Goal: Task Accomplishment & Management: Use online tool/utility

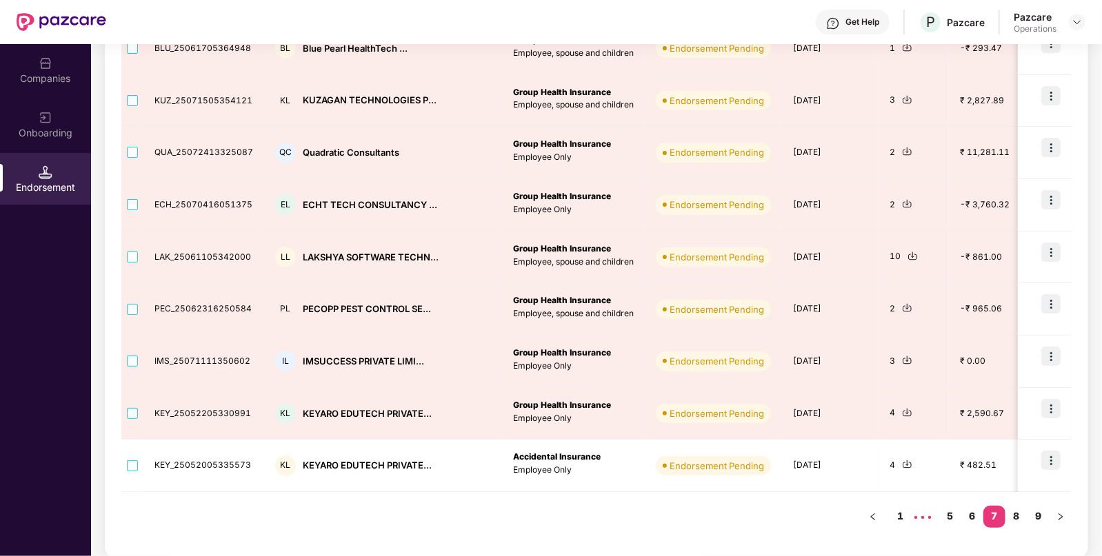
scroll to position [316, 0]
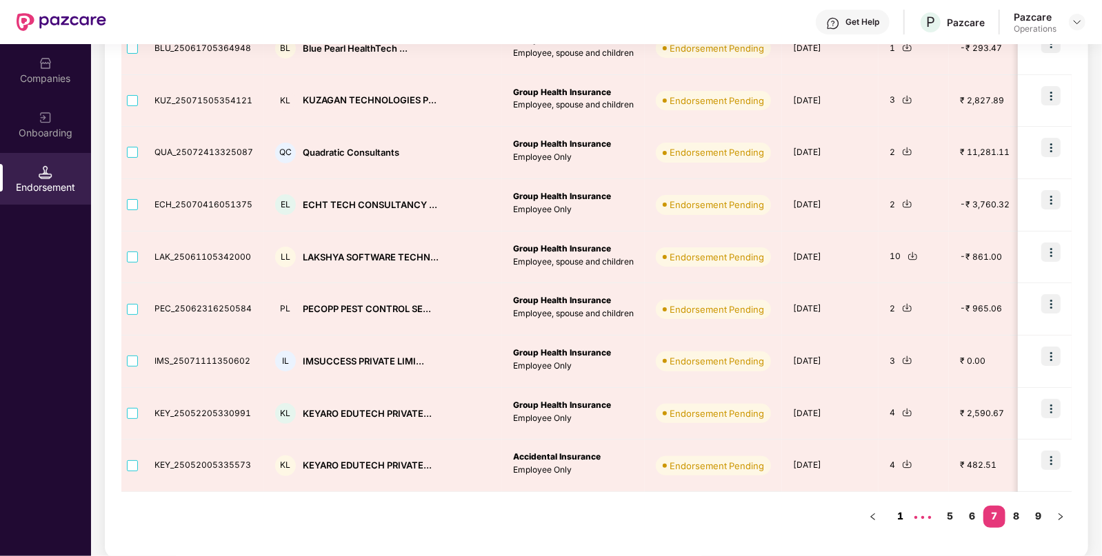
click at [900, 519] on link "1" at bounding box center [900, 516] width 22 height 21
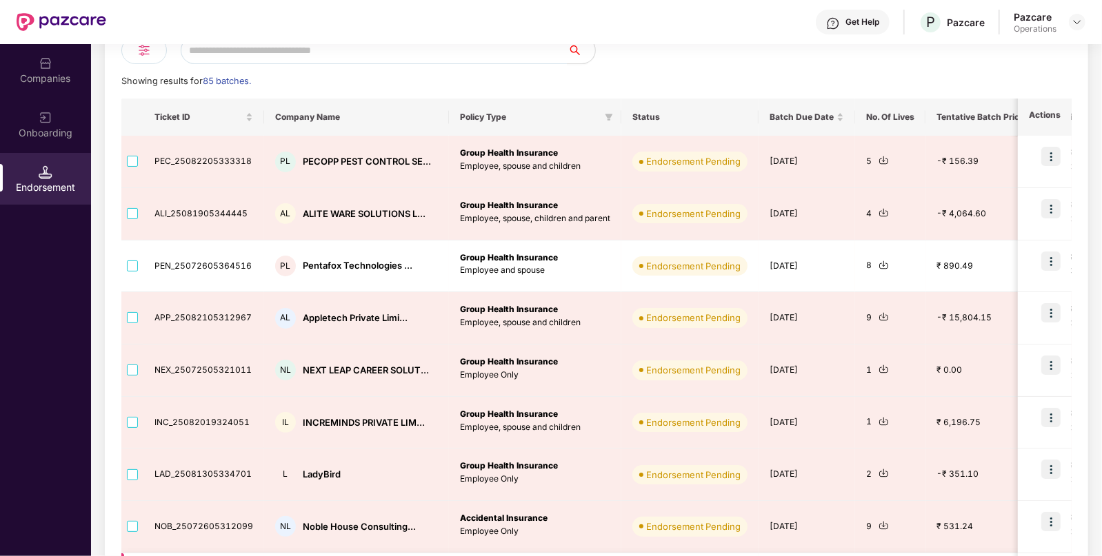
scroll to position [163, 0]
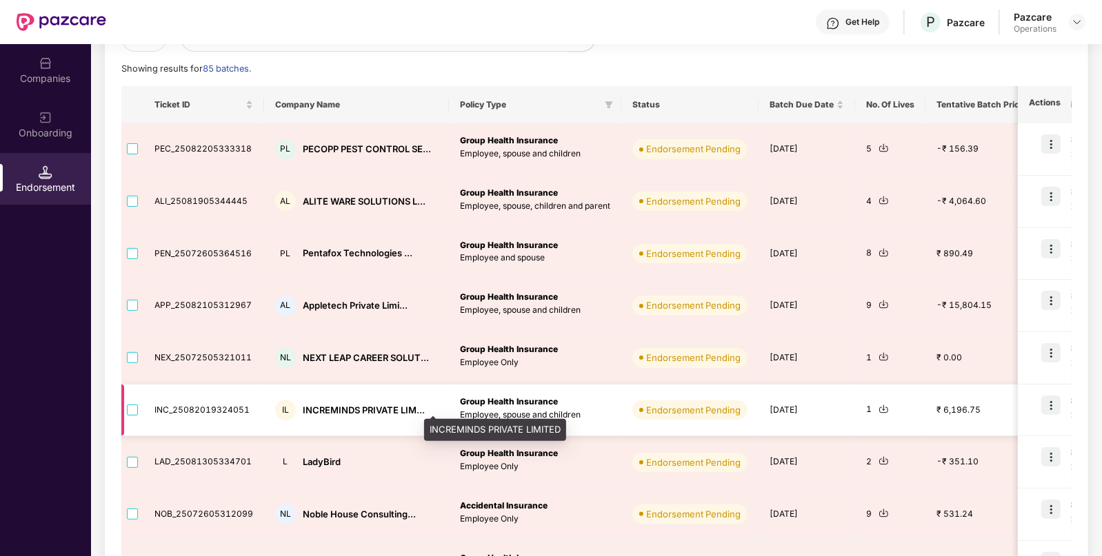
click at [329, 409] on div "INCREMINDS PRIVATE LIM..." at bounding box center [364, 410] width 122 height 13
copy div "INCREMINDS PRIVATE LIM..."
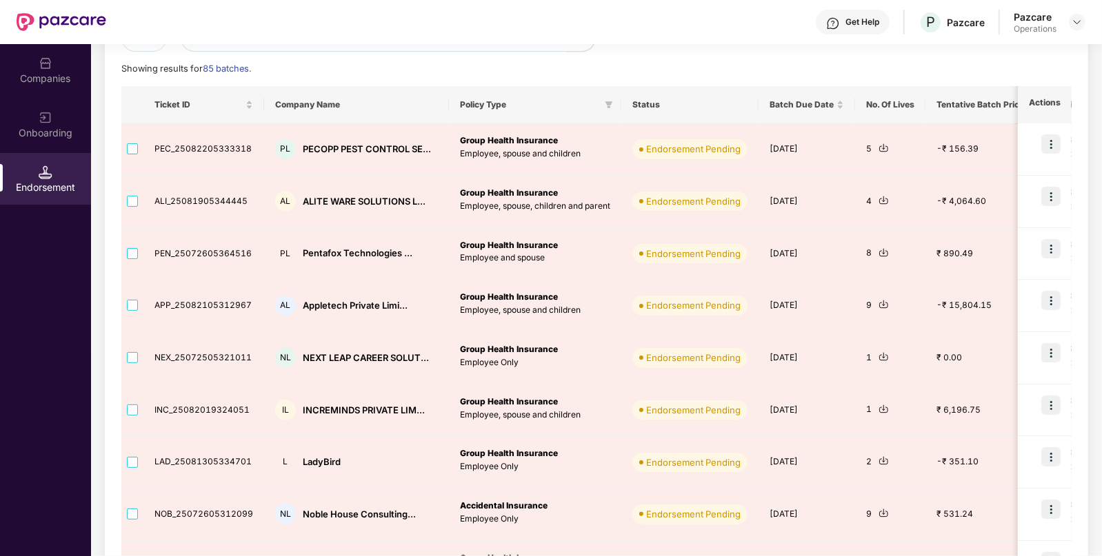
click at [29, 55] on div "Companies" at bounding box center [45, 70] width 91 height 52
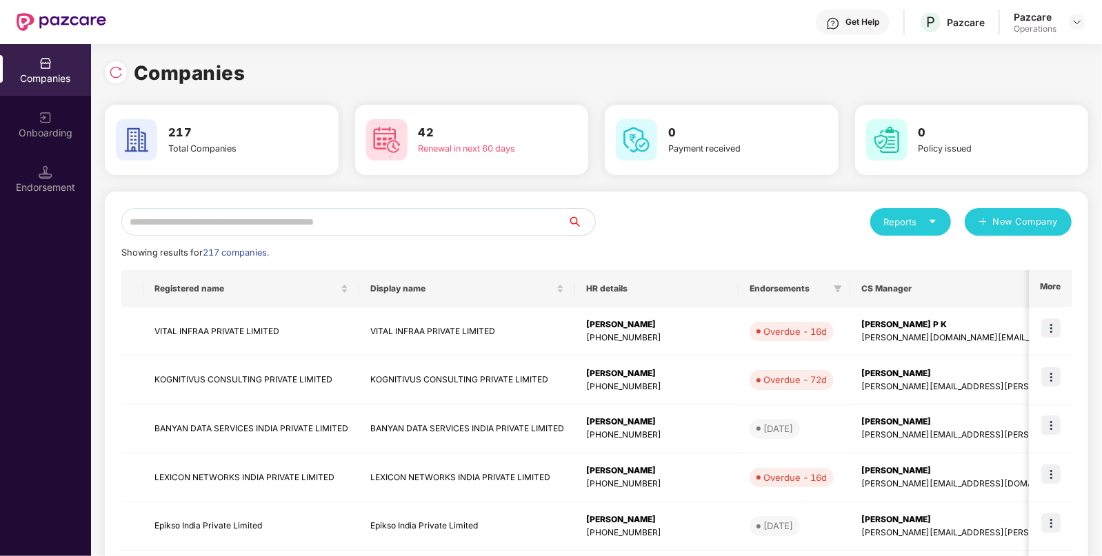
paste input "**********"
click at [296, 221] on input "**********" at bounding box center [344, 222] width 446 height 28
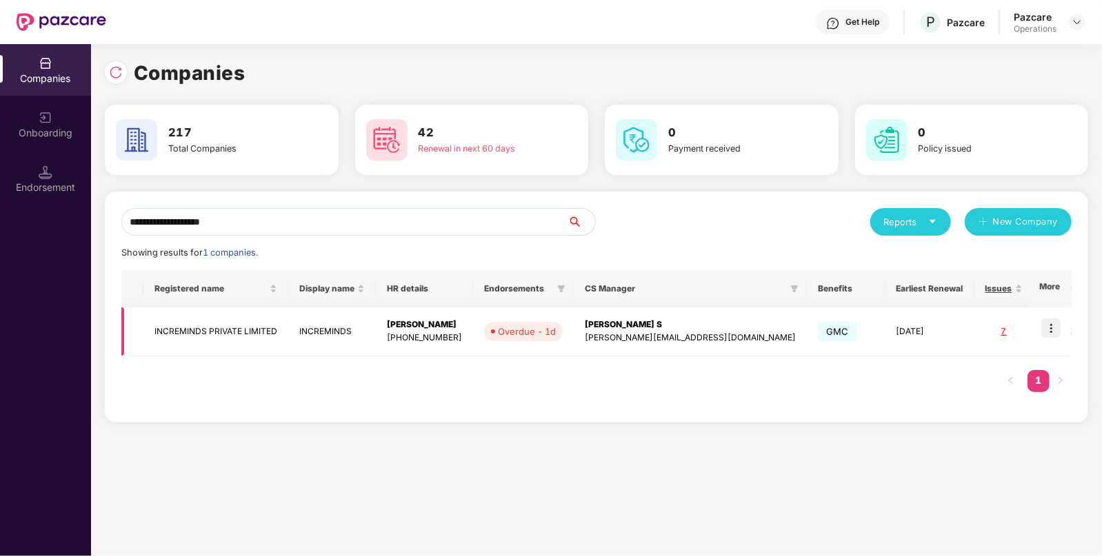
type input "**********"
click at [1057, 325] on img at bounding box center [1050, 327] width 19 height 19
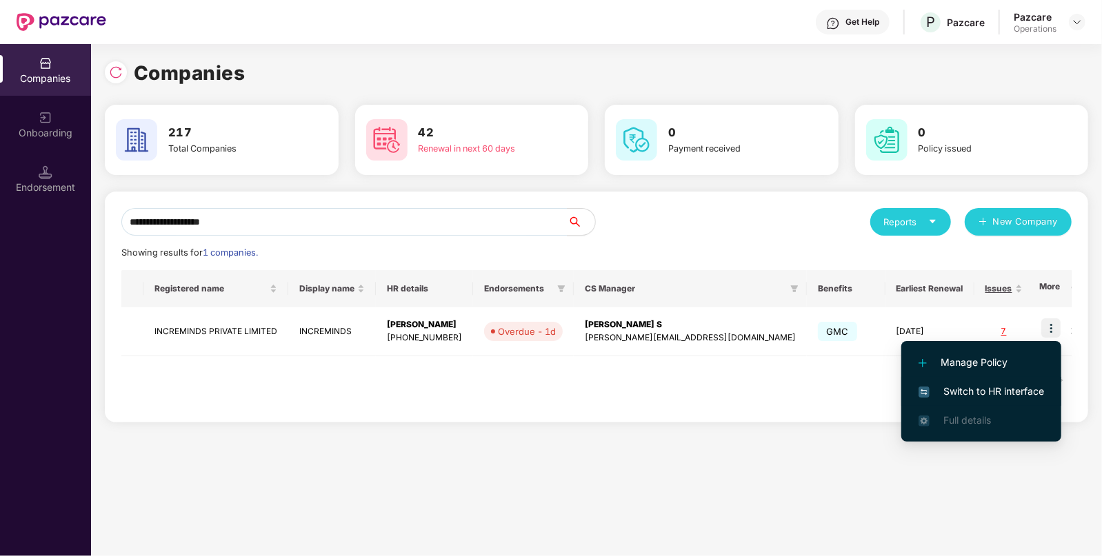
click at [1006, 384] on span "Switch to HR interface" at bounding box center [980, 391] width 125 height 15
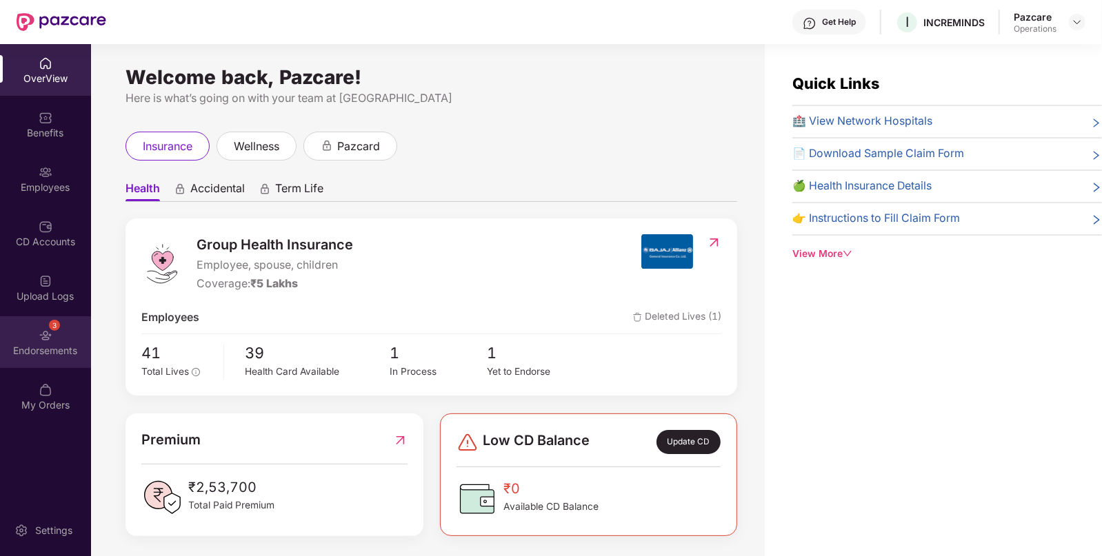
click at [33, 344] on div "Endorsements" at bounding box center [45, 351] width 91 height 14
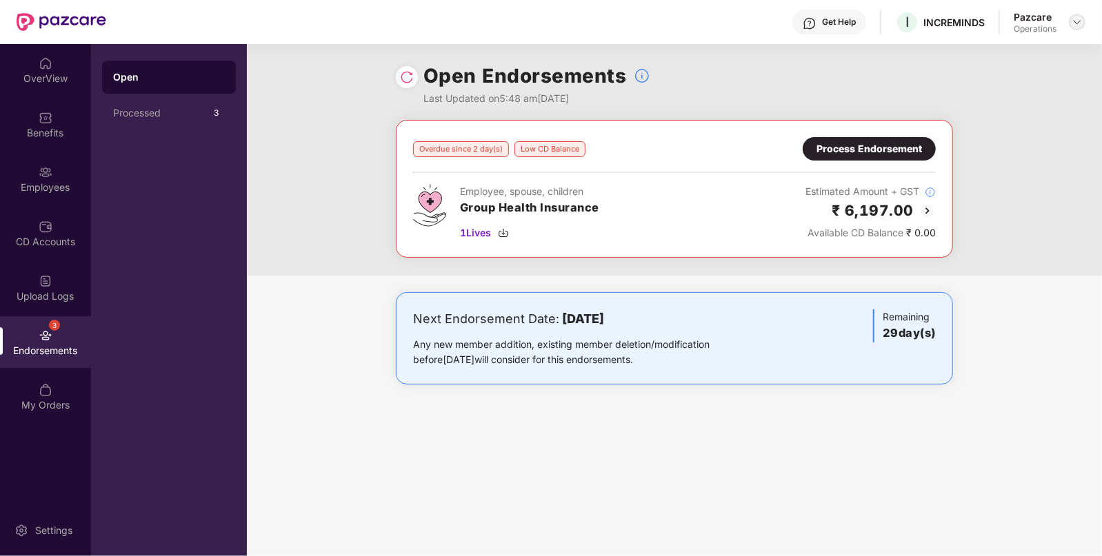
click at [1076, 23] on img at bounding box center [1076, 22] width 11 height 11
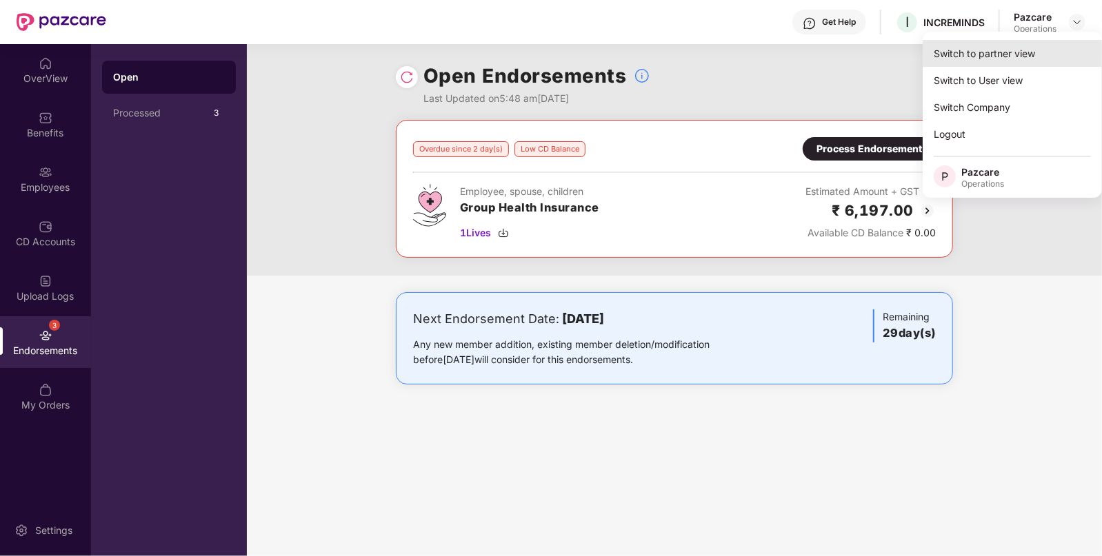
click at [965, 56] on div "Switch to partner view" at bounding box center [1011, 53] width 179 height 27
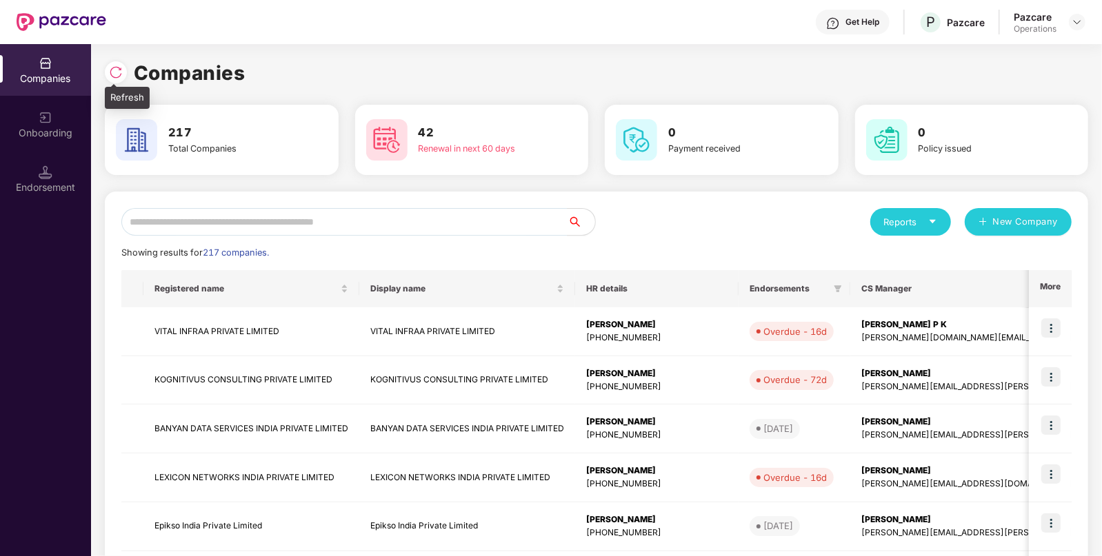
click at [114, 71] on img at bounding box center [116, 72] width 14 height 14
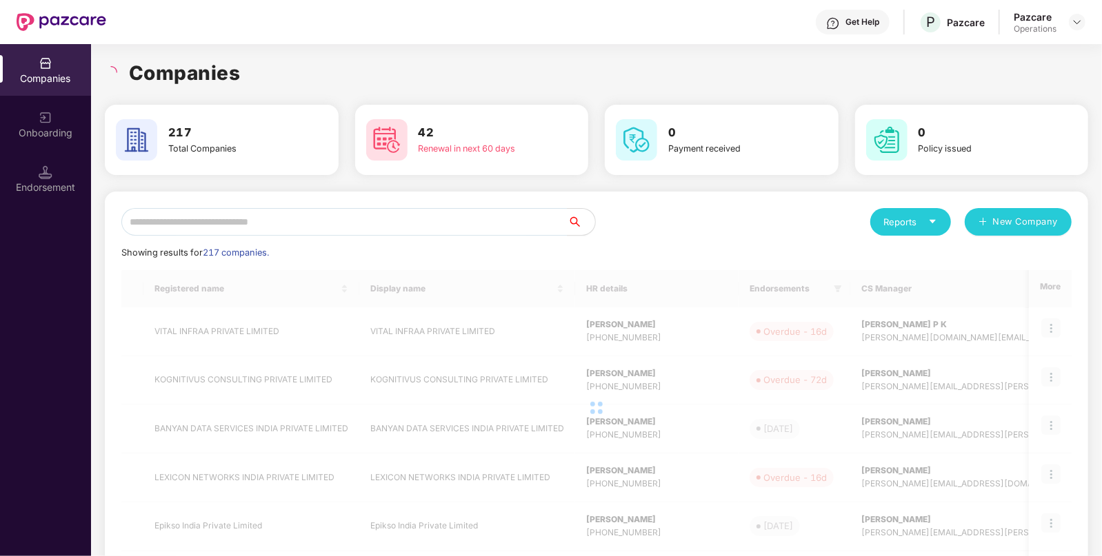
click at [49, 164] on div at bounding box center [46, 171] width 14 height 14
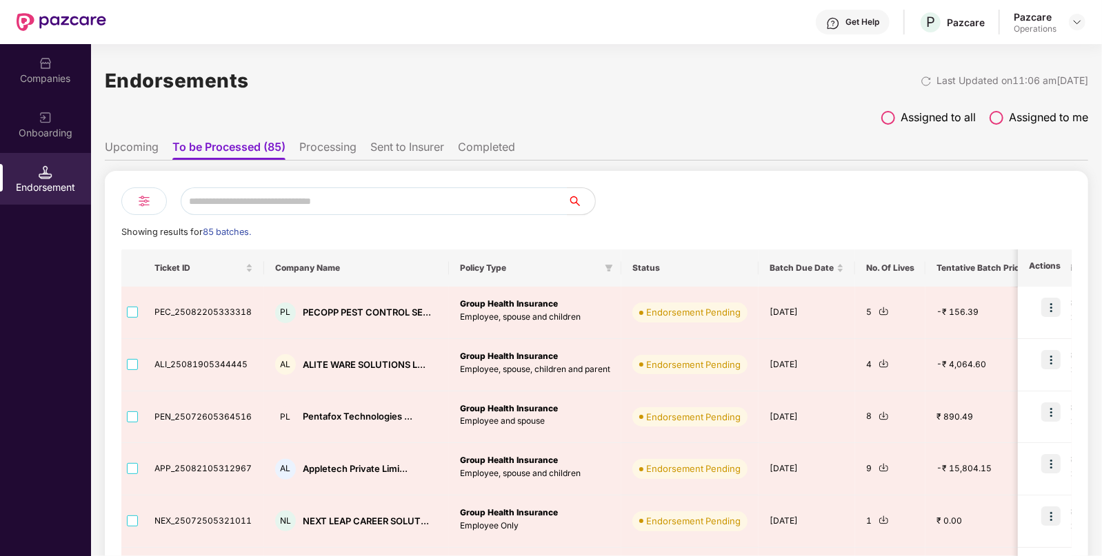
click at [132, 144] on li "Upcoming" at bounding box center [132, 150] width 54 height 20
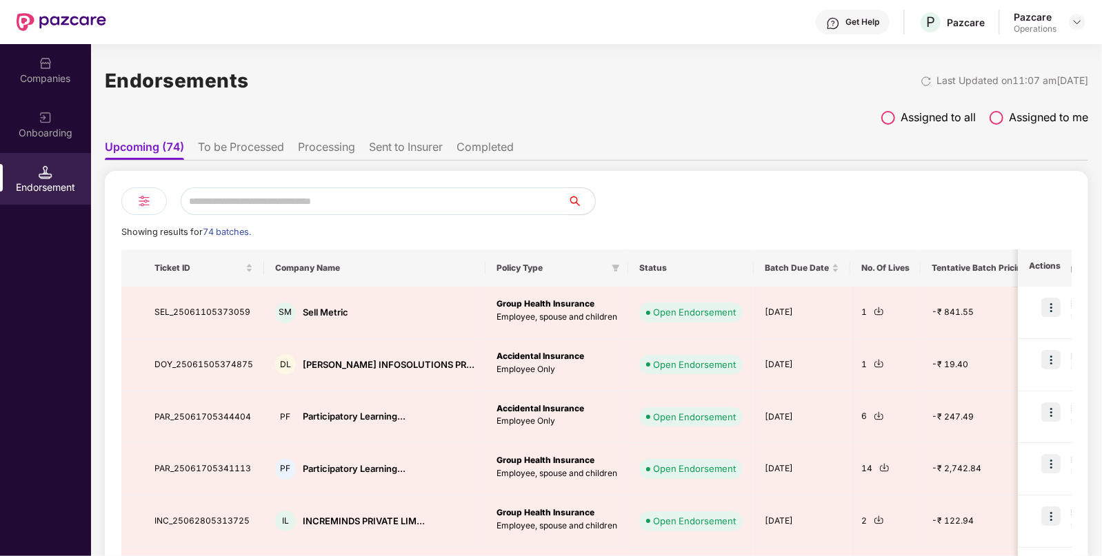
click at [230, 148] on li "To be Processed" at bounding box center [241, 150] width 86 height 20
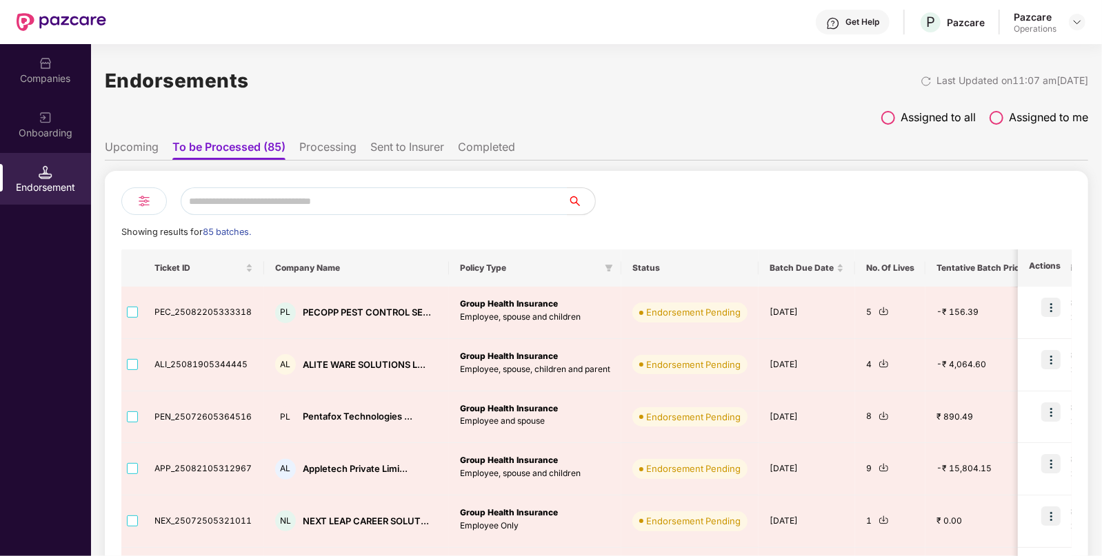
click at [128, 148] on li "Upcoming" at bounding box center [132, 150] width 54 height 20
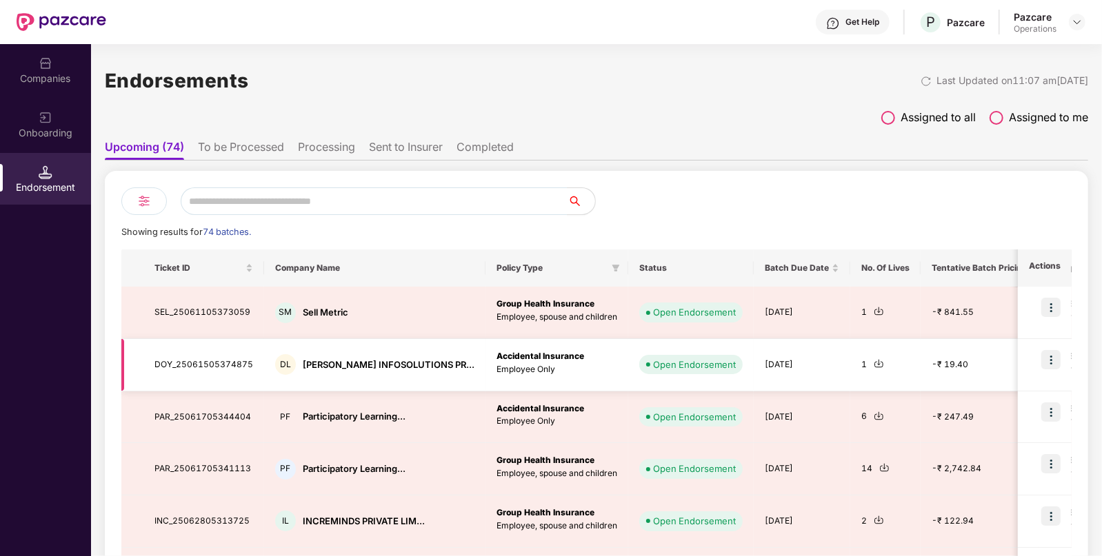
scroll to position [316, 0]
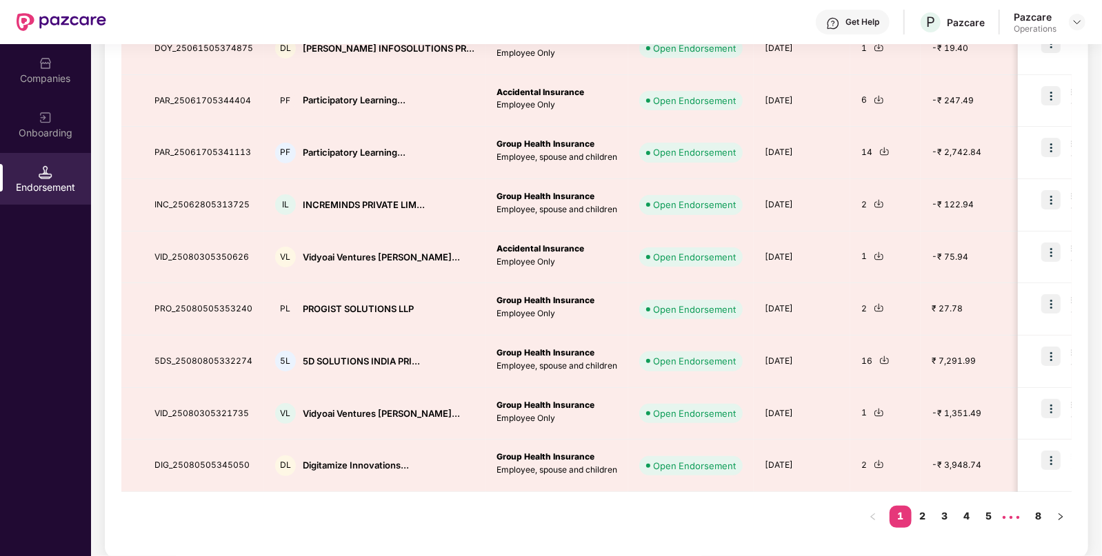
click at [896, 513] on link "1" at bounding box center [900, 516] width 22 height 21
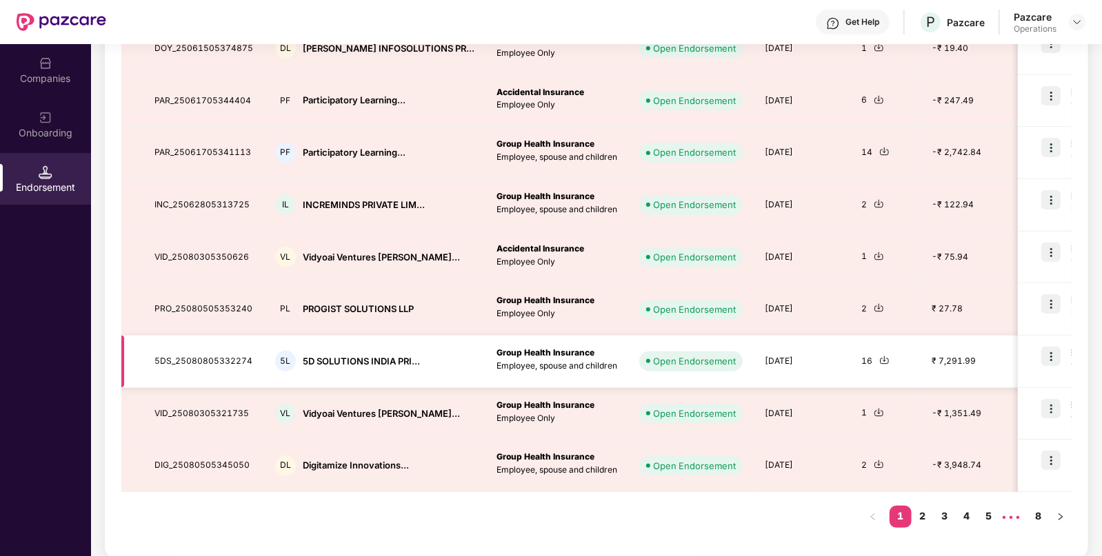
scroll to position [0, 0]
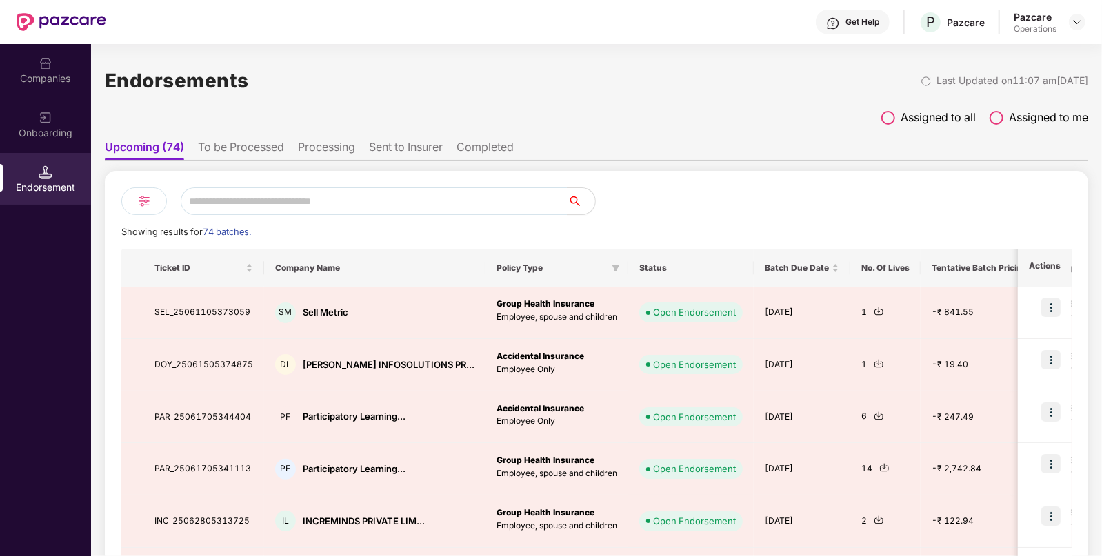
click at [148, 199] on img at bounding box center [144, 201] width 17 height 17
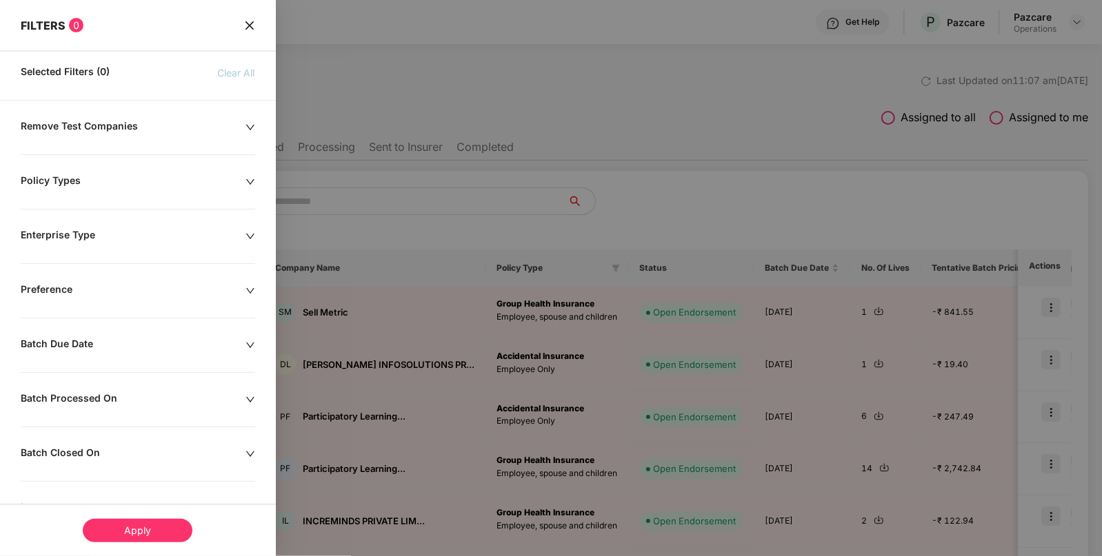
click at [425, 67] on div at bounding box center [551, 278] width 1102 height 556
click at [250, 25] on icon "close" at bounding box center [249, 25] width 11 height 11
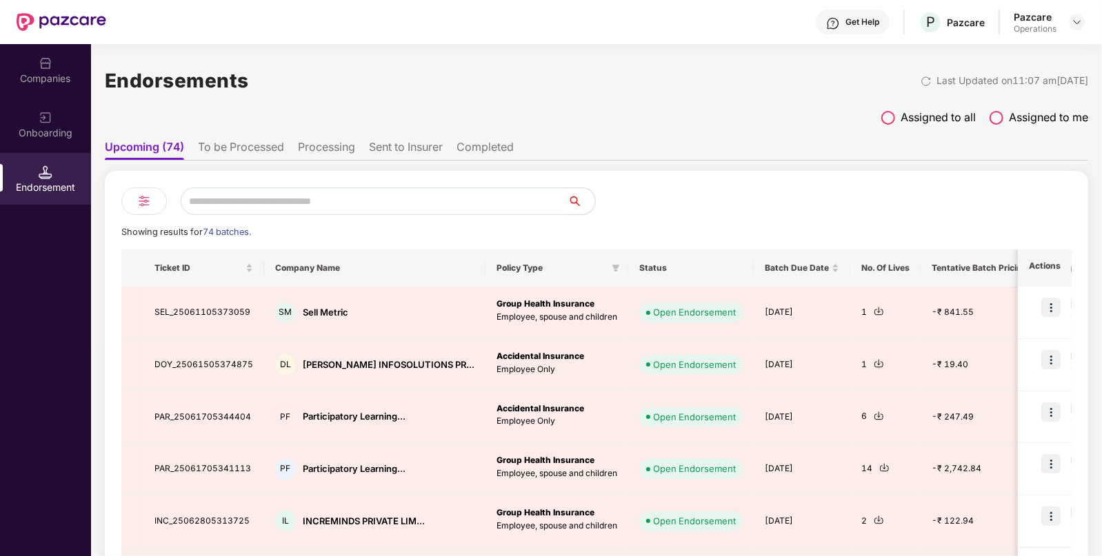
click at [139, 199] on img at bounding box center [144, 201] width 17 height 17
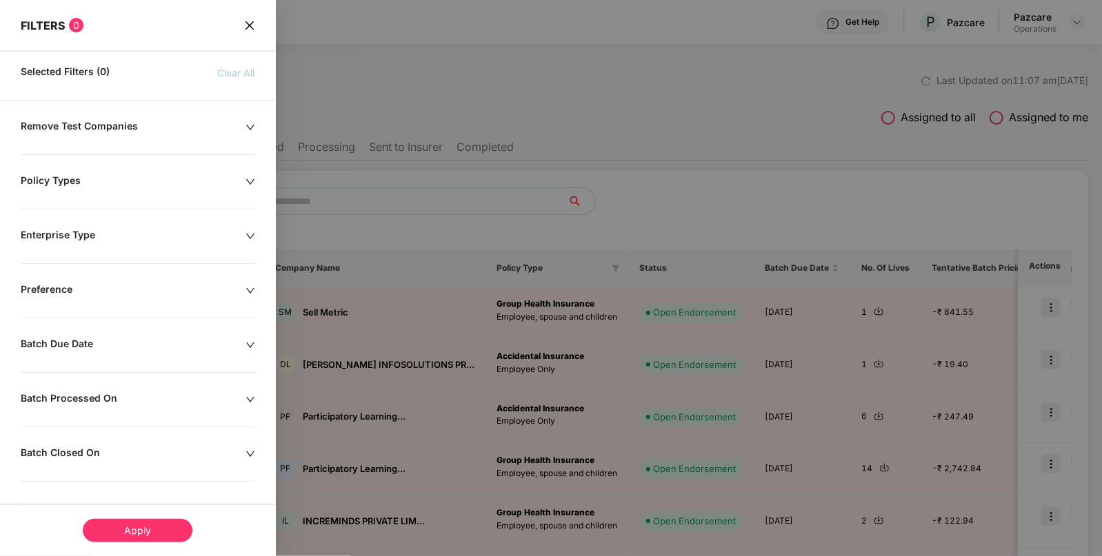
click at [110, 241] on div "Enterprise Type" at bounding box center [133, 236] width 225 height 15
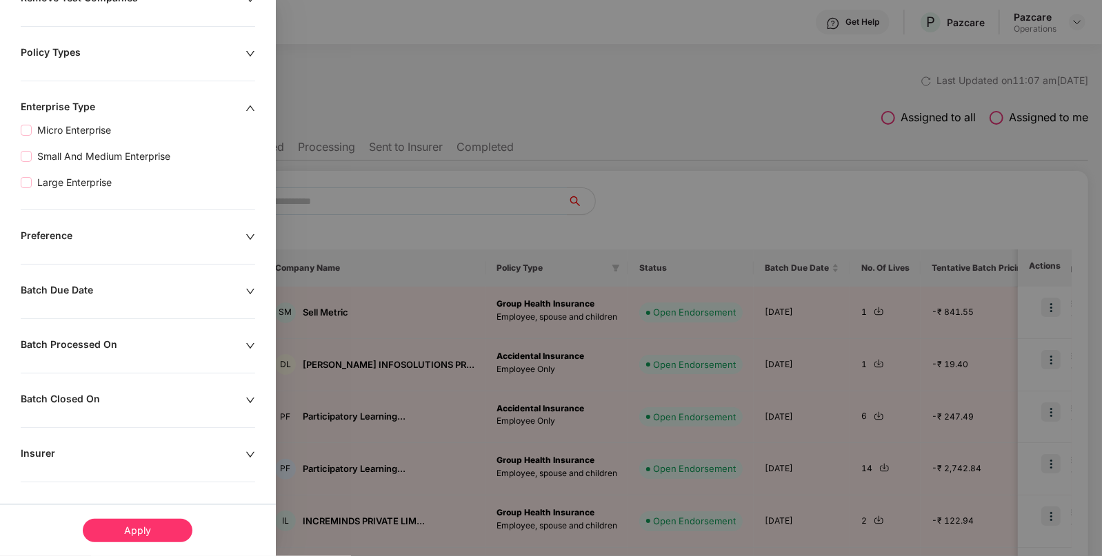
scroll to position [129, 0]
click at [166, 295] on div "Batch Due Date" at bounding box center [133, 290] width 225 height 15
click at [113, 331] on div at bounding box center [74, 332] width 92 height 15
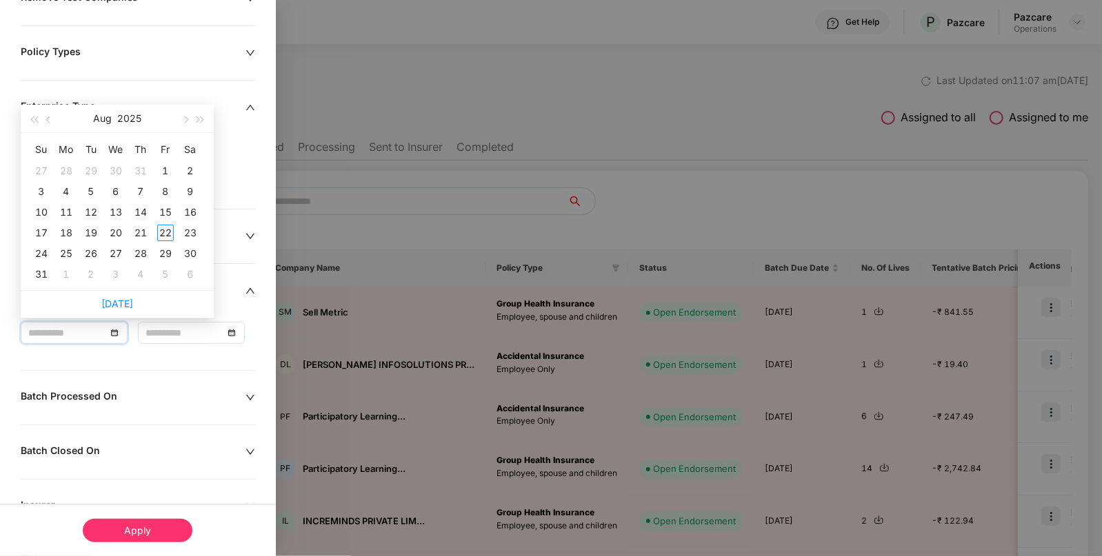
type input "**********"
click at [165, 230] on div "22" at bounding box center [165, 233] width 17 height 17
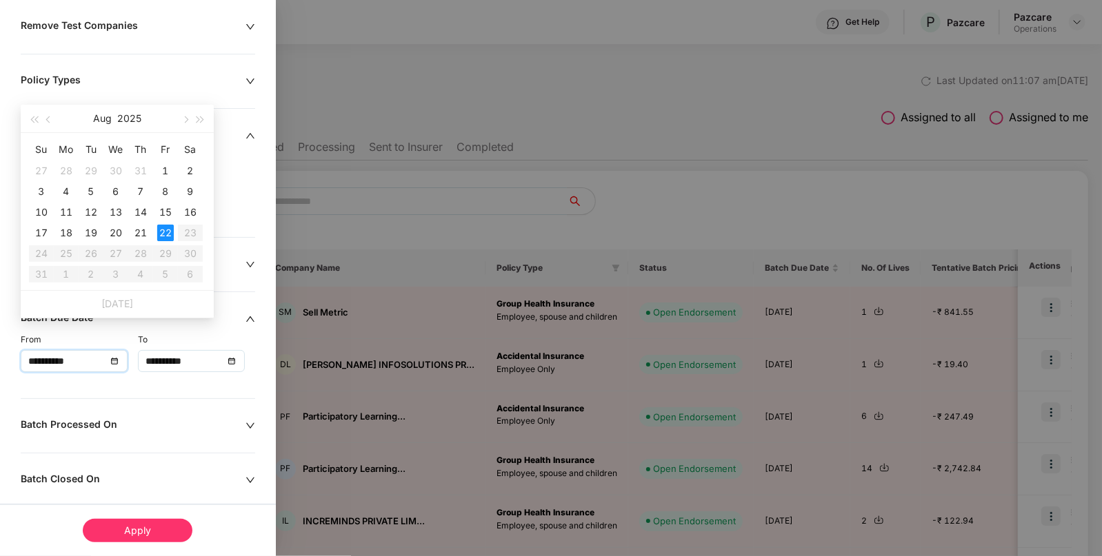
type input "**********"
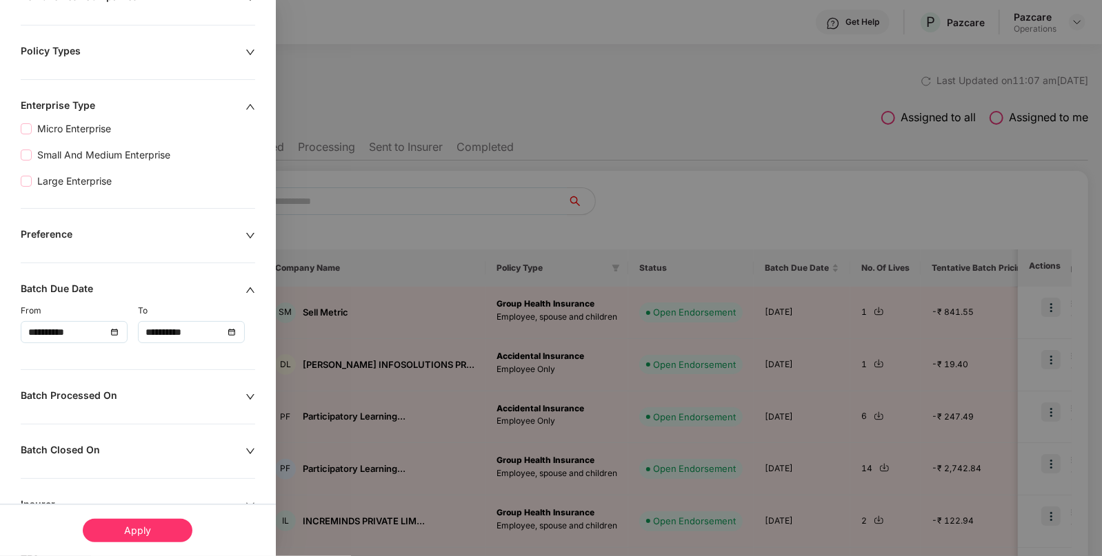
click at [139, 525] on div "Apply" at bounding box center [138, 530] width 110 height 23
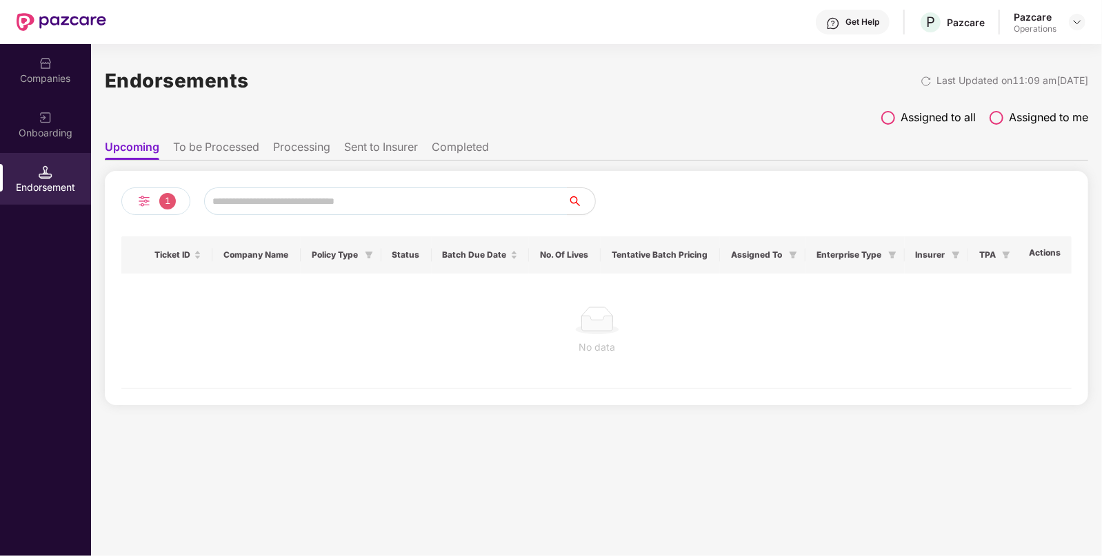
click at [159, 203] on span "1" at bounding box center [167, 201] width 17 height 17
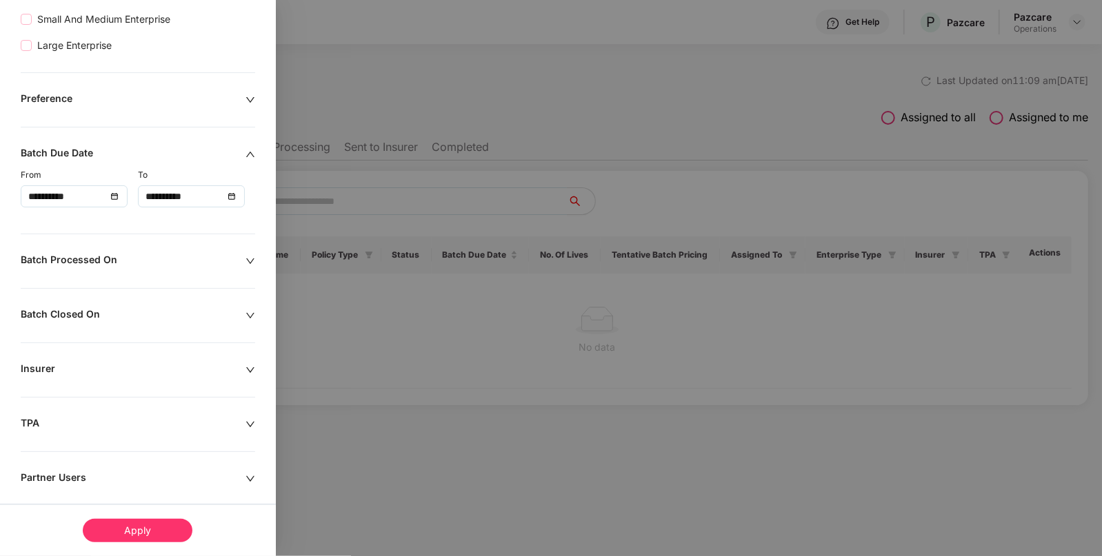
scroll to position [313, 0]
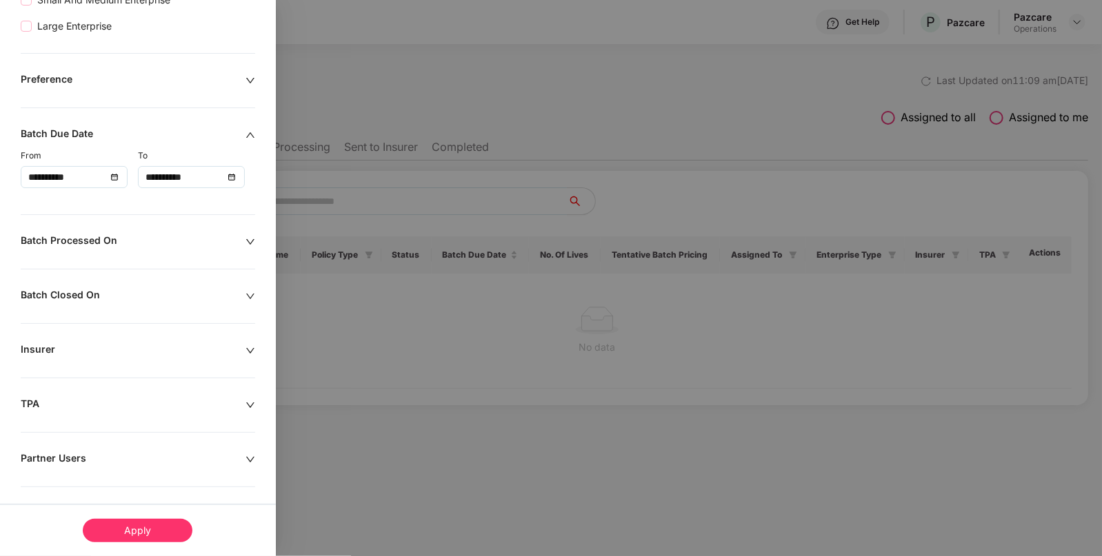
click at [152, 238] on div "Batch Processed On" at bounding box center [133, 241] width 225 height 15
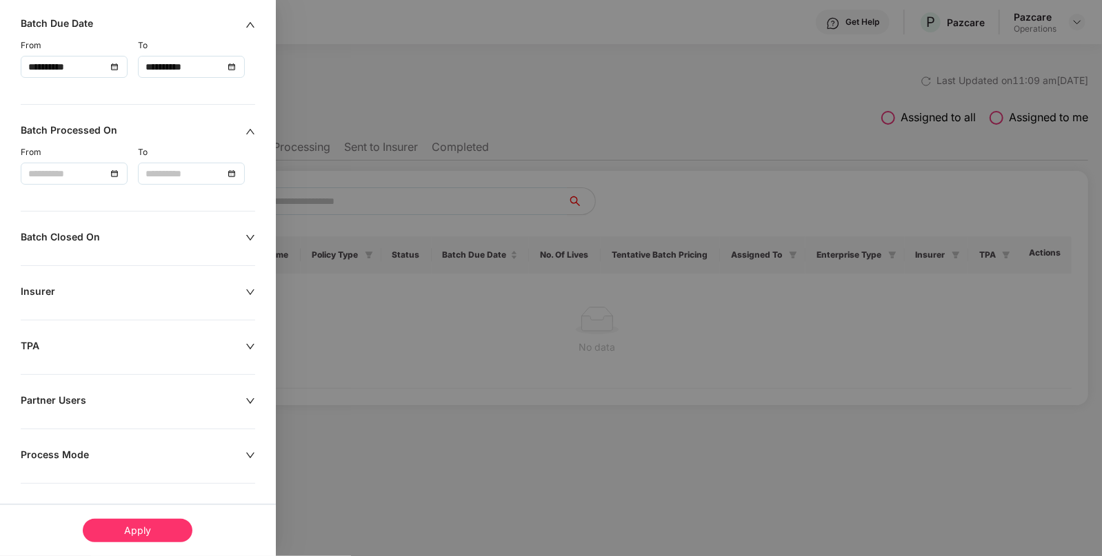
scroll to position [423, 0]
click at [502, 107] on div at bounding box center [551, 278] width 1102 height 556
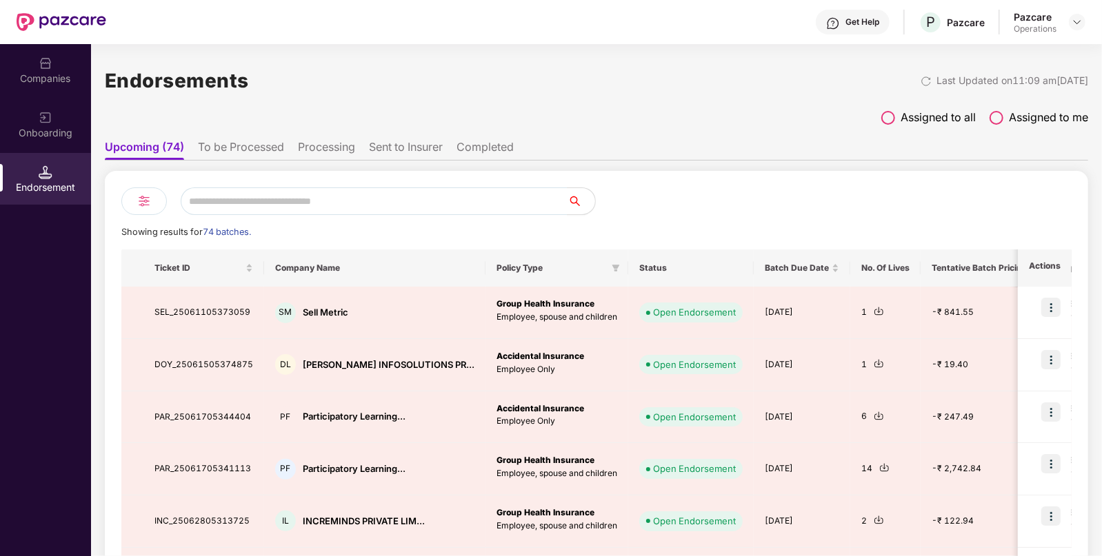
click at [252, 148] on li "To be Processed" at bounding box center [241, 150] width 86 height 20
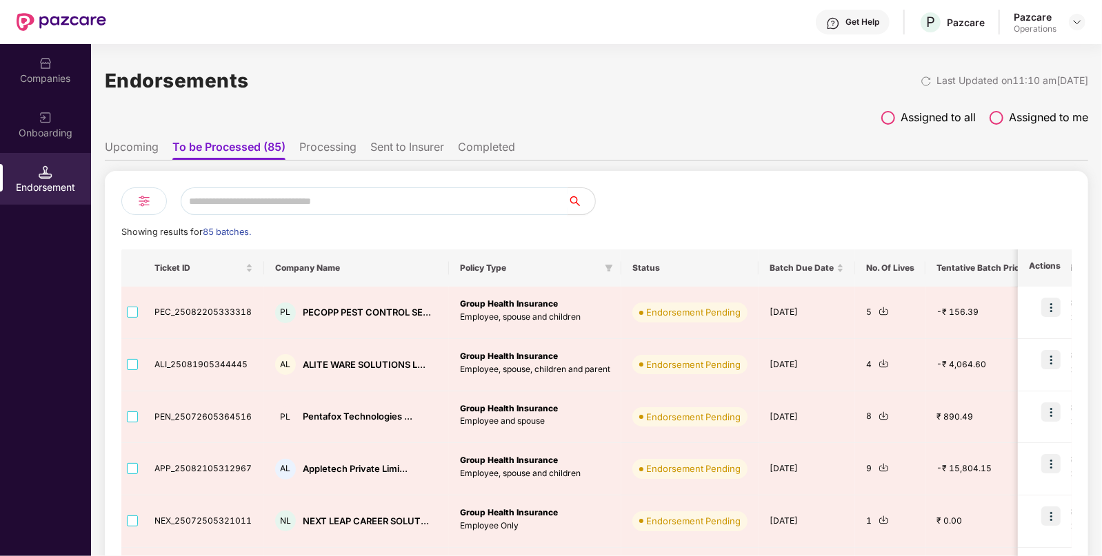
paste input "**********"
click at [253, 200] on input "text" at bounding box center [374, 201] width 387 height 28
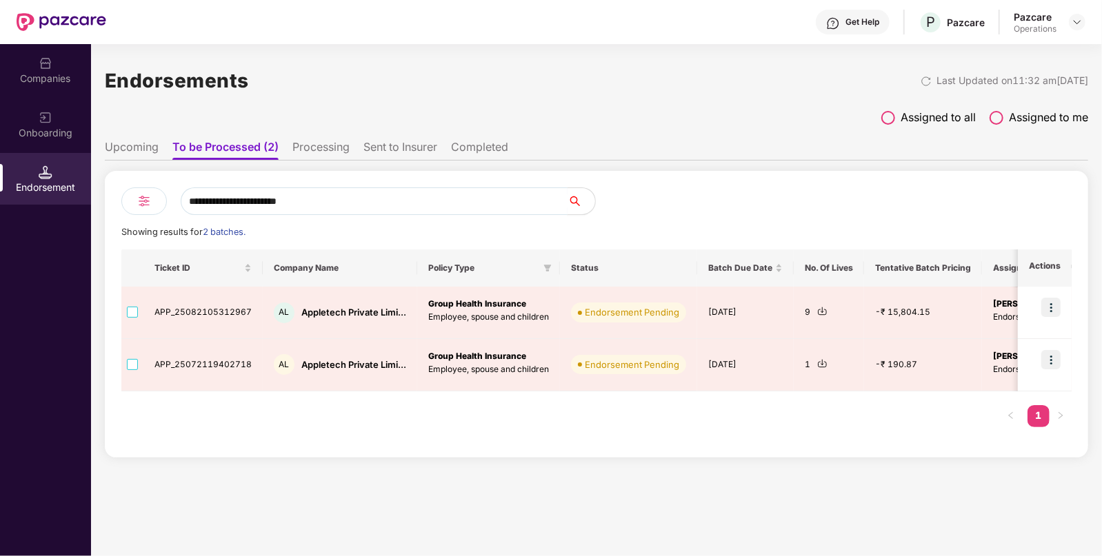
type input "**********"
click at [44, 75] on div "Companies" at bounding box center [45, 79] width 91 height 14
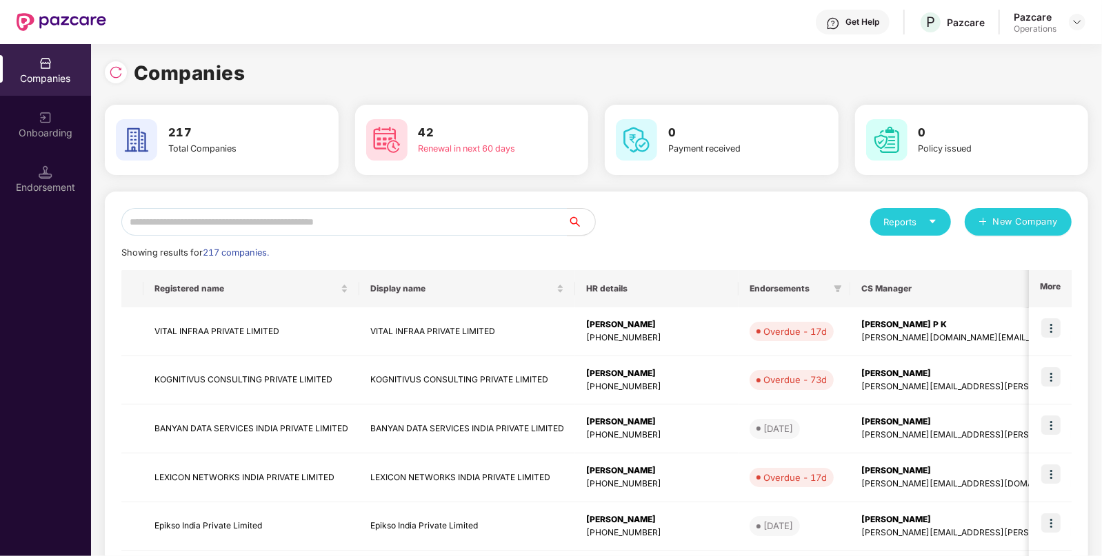
click at [253, 240] on div "Reports New Company Showing results for 217 companies. Registered name Display …" at bounding box center [596, 526] width 950 height 636
click at [239, 224] on input "text" at bounding box center [344, 222] width 446 height 28
paste input "**********"
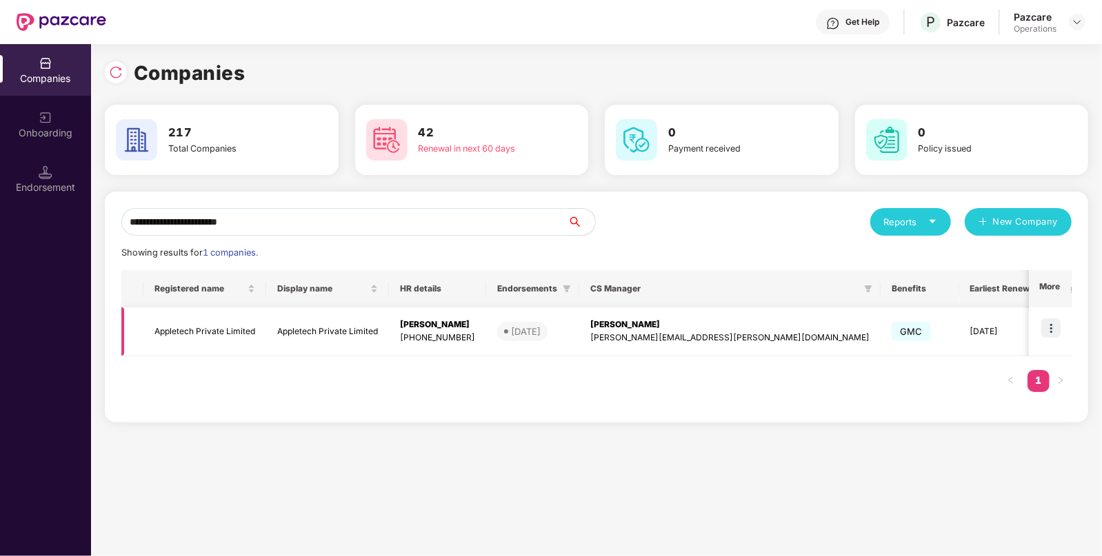
type input "**********"
click at [1053, 330] on img at bounding box center [1050, 327] width 19 height 19
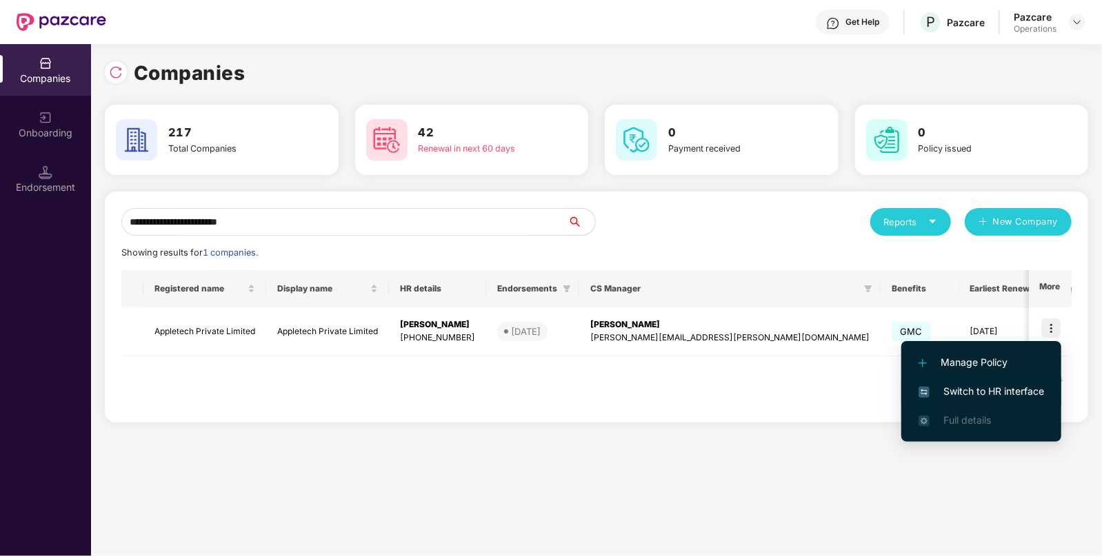
click at [962, 385] on span "Switch to HR interface" at bounding box center [980, 391] width 125 height 15
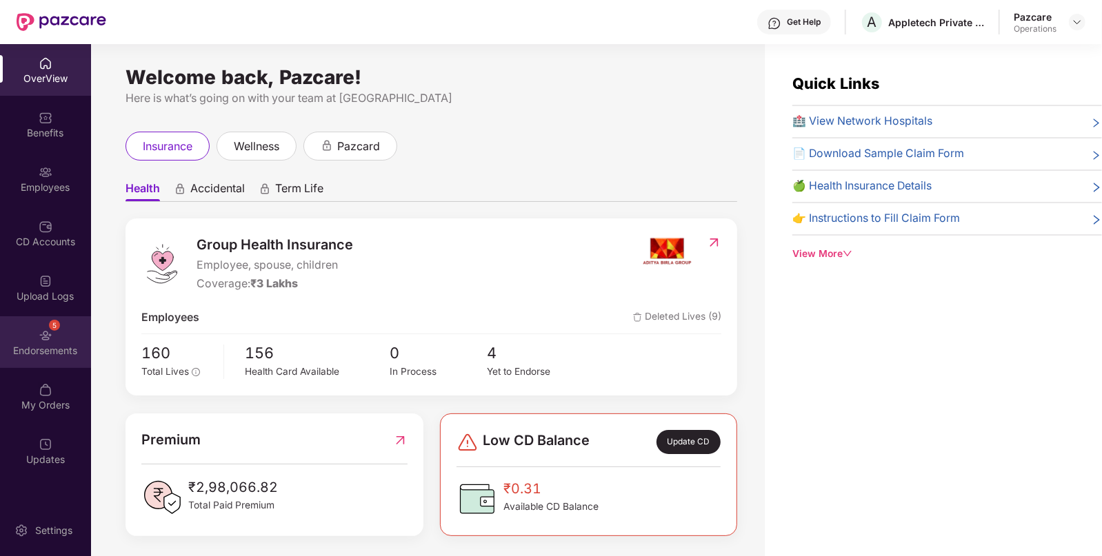
click at [50, 338] on img at bounding box center [46, 336] width 14 height 14
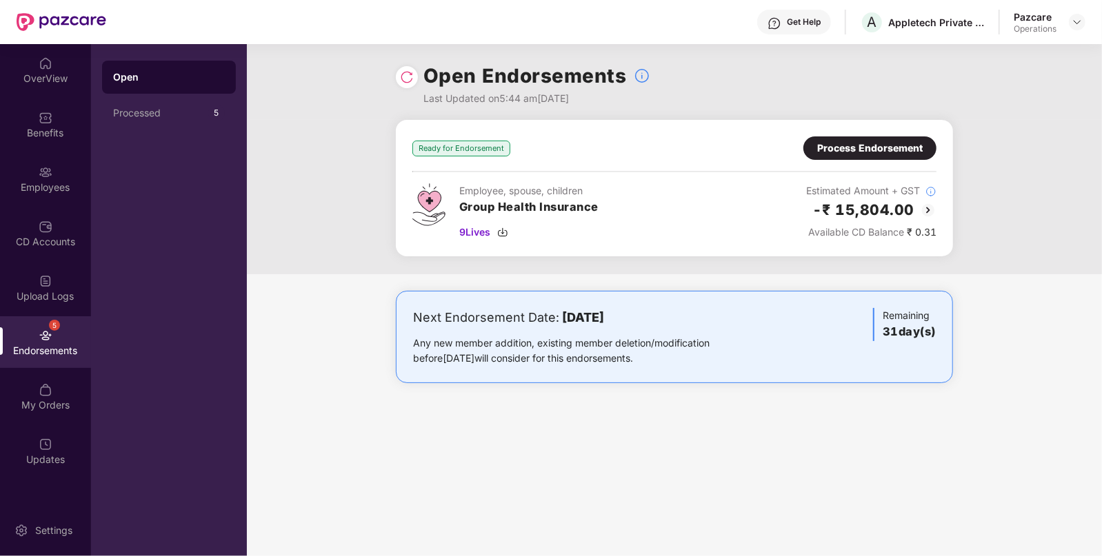
click at [924, 210] on img at bounding box center [928, 210] width 17 height 17
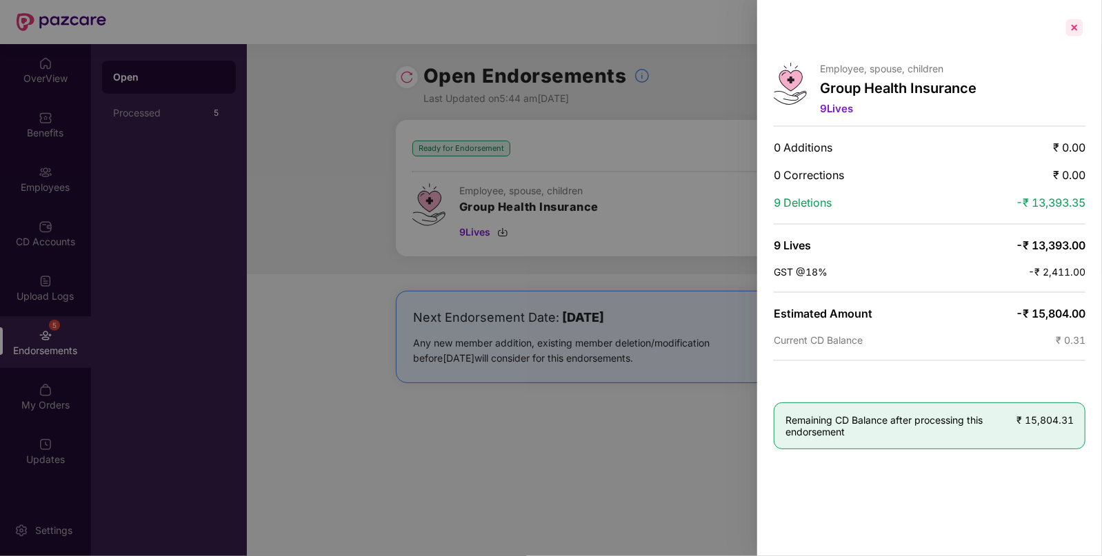
click at [1075, 28] on div at bounding box center [1074, 28] width 22 height 22
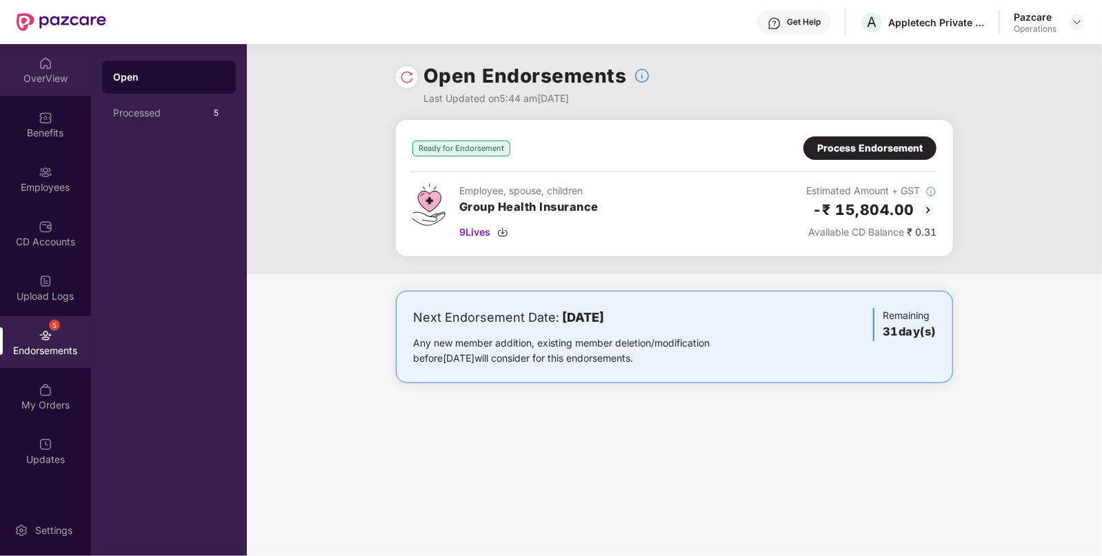
click at [50, 69] on img at bounding box center [46, 64] width 14 height 14
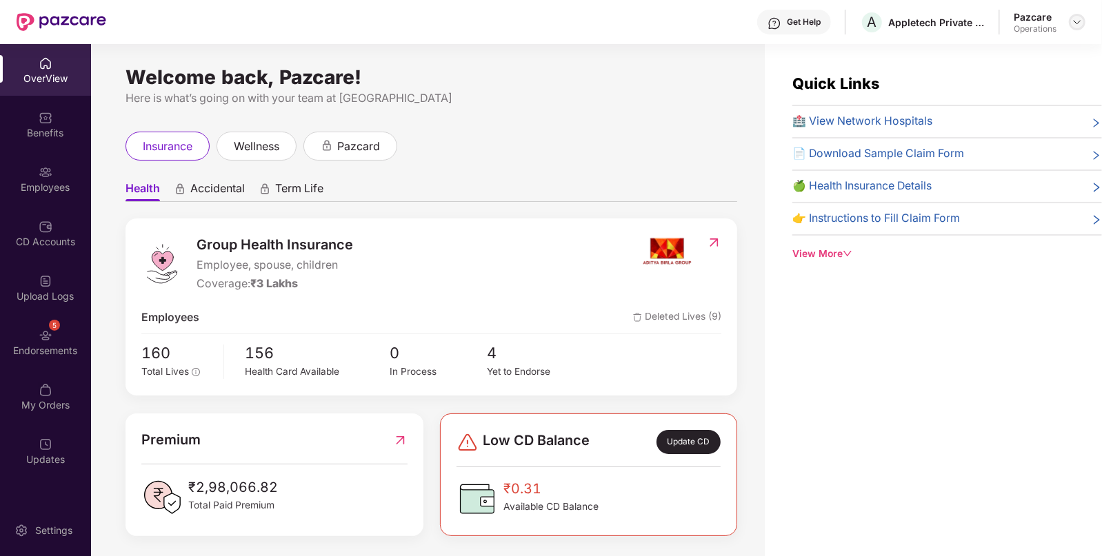
click at [1075, 23] on img at bounding box center [1076, 22] width 11 height 11
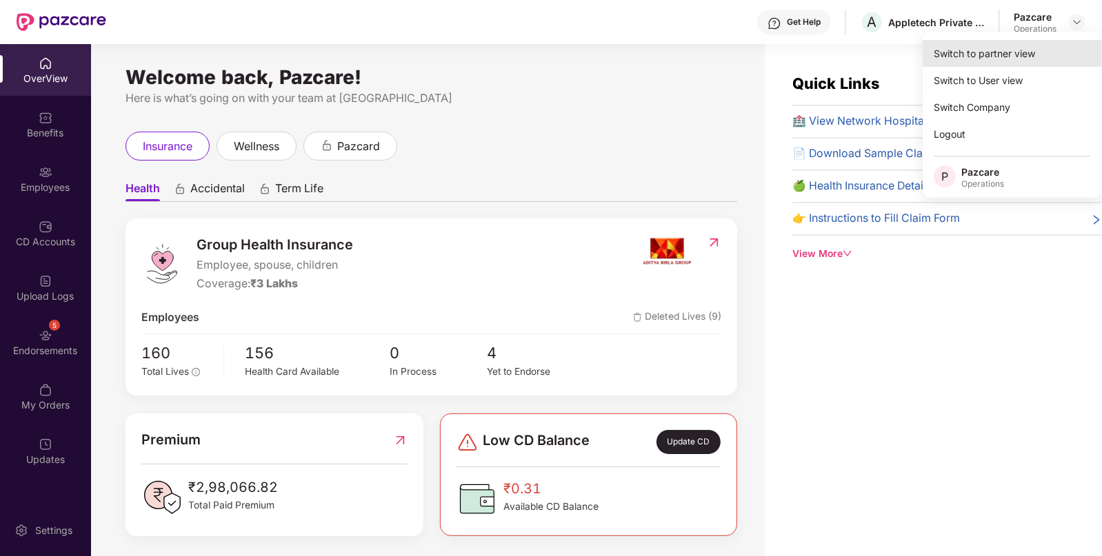
click at [1012, 57] on div "Switch to partner view" at bounding box center [1011, 53] width 179 height 27
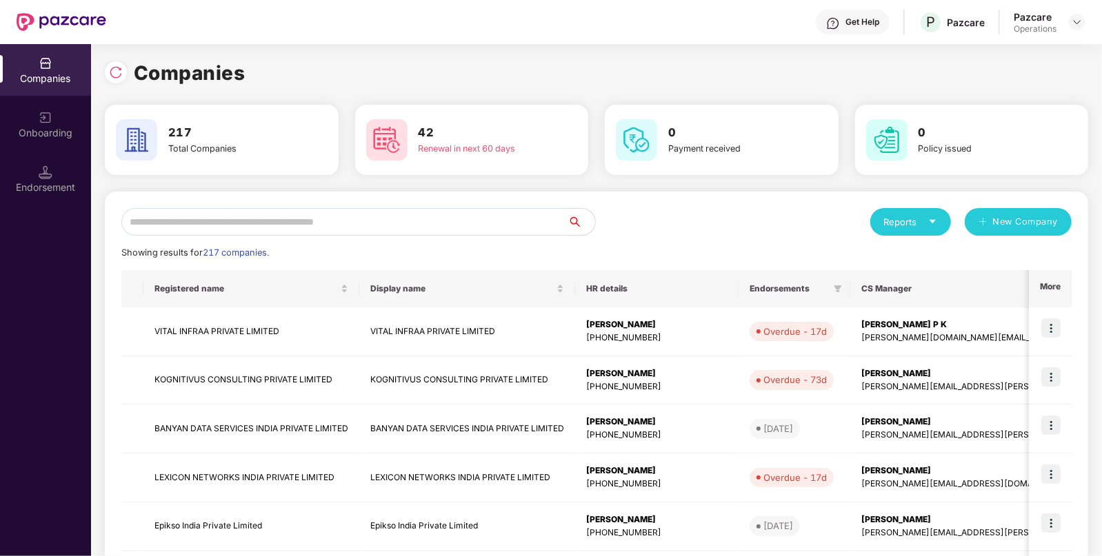
click at [363, 221] on input "text" at bounding box center [344, 222] width 446 height 28
paste input "**********"
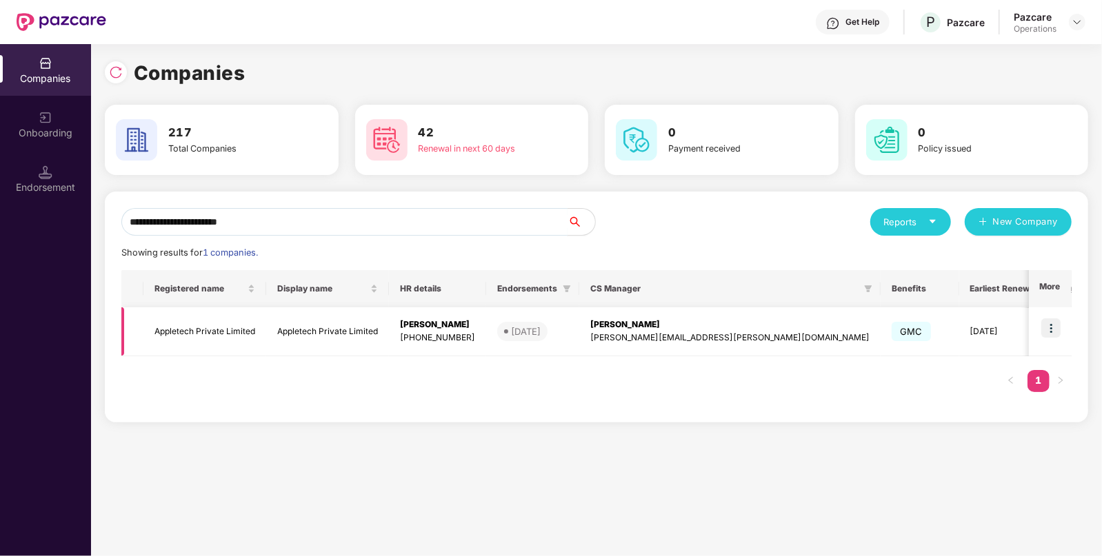
type input "**********"
click at [1051, 325] on img at bounding box center [1050, 327] width 19 height 19
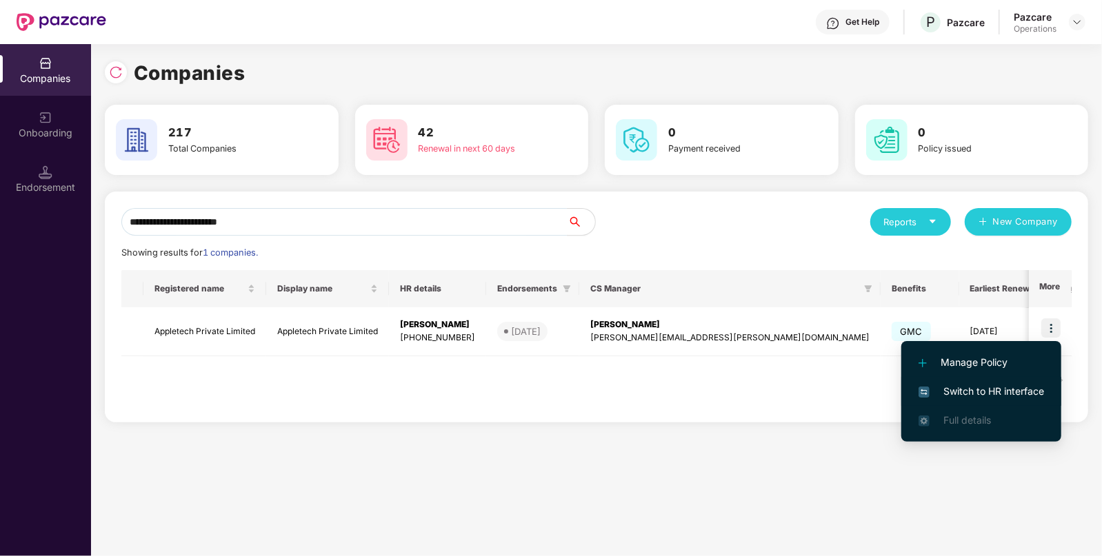
click at [971, 390] on span "Switch to HR interface" at bounding box center [980, 391] width 125 height 15
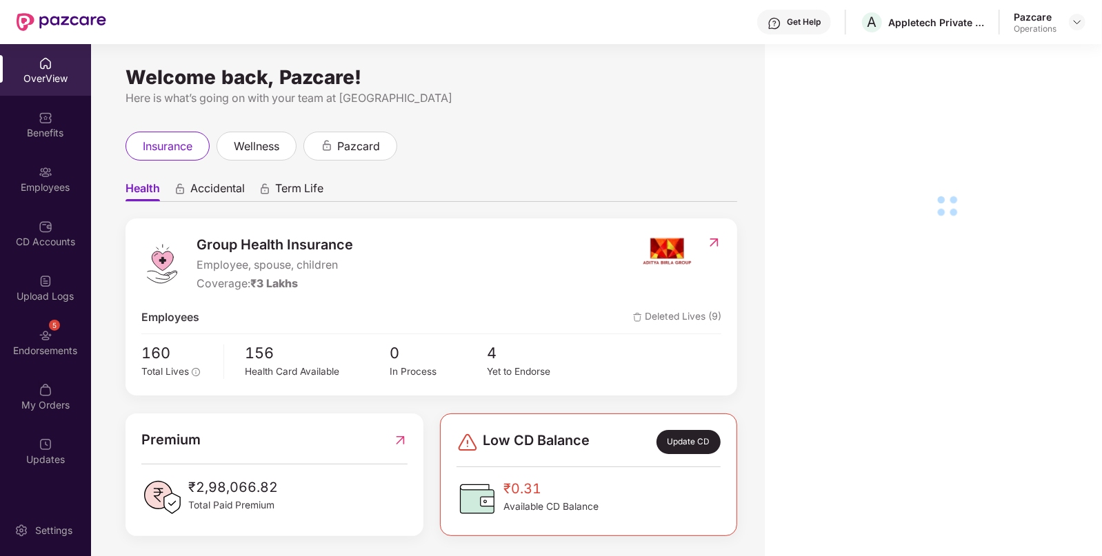
click at [63, 334] on div "5 Endorsements" at bounding box center [45, 342] width 91 height 52
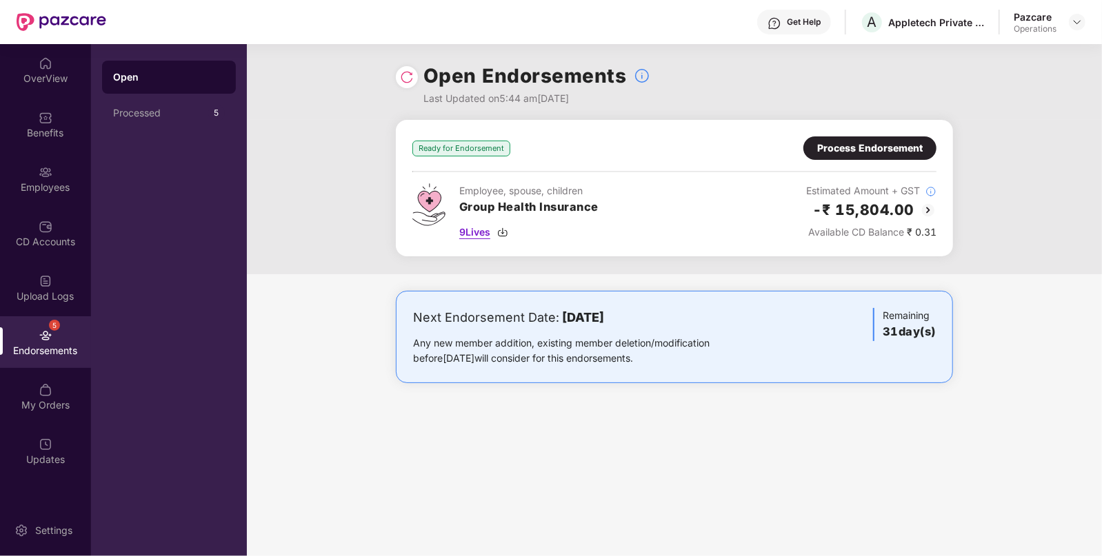
click at [507, 232] on img at bounding box center [502, 232] width 11 height 11
click at [37, 70] on div "OverView" at bounding box center [45, 70] width 91 height 52
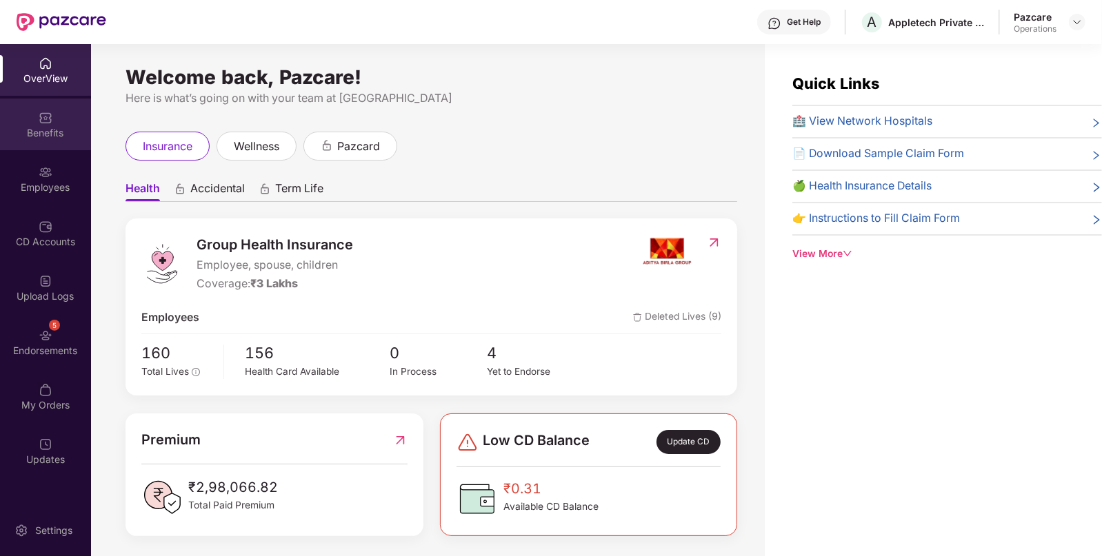
click at [38, 124] on div "Benefits" at bounding box center [45, 125] width 91 height 52
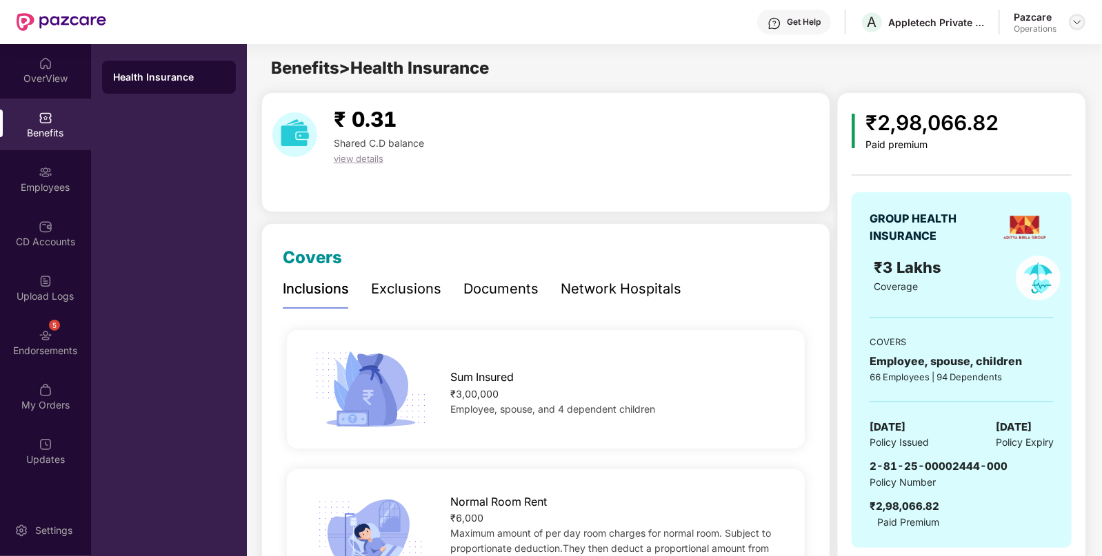
click at [1076, 21] on img at bounding box center [1076, 22] width 11 height 11
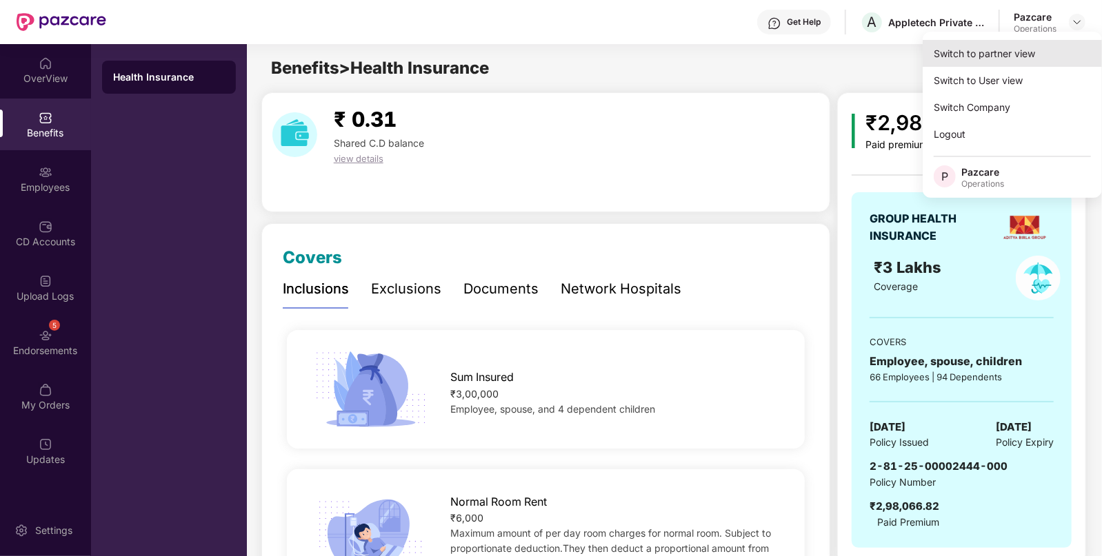
click at [1003, 47] on div "Switch to partner view" at bounding box center [1011, 53] width 179 height 27
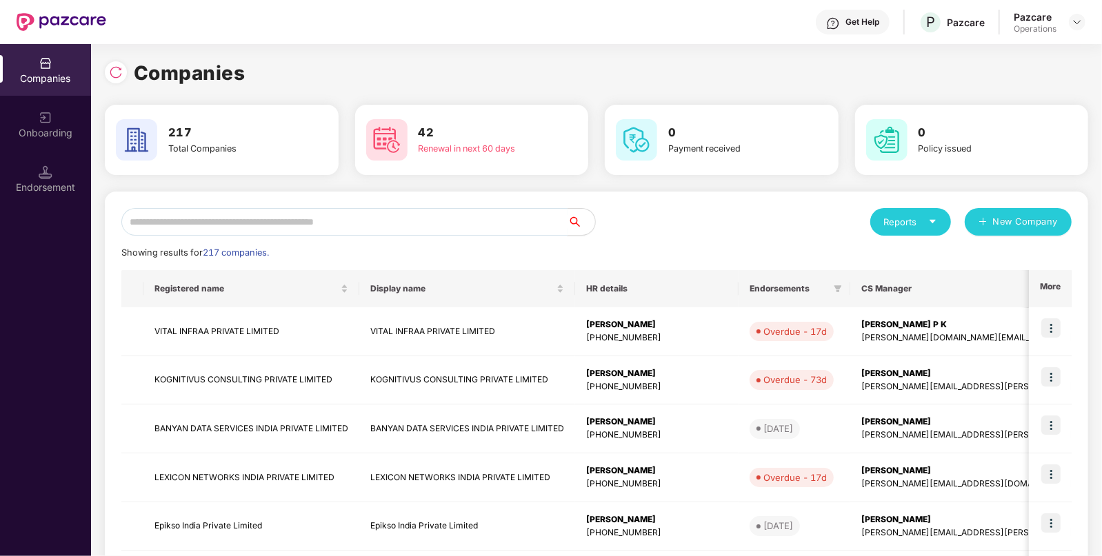
paste input "**********"
click at [372, 226] on input "text" at bounding box center [344, 222] width 446 height 28
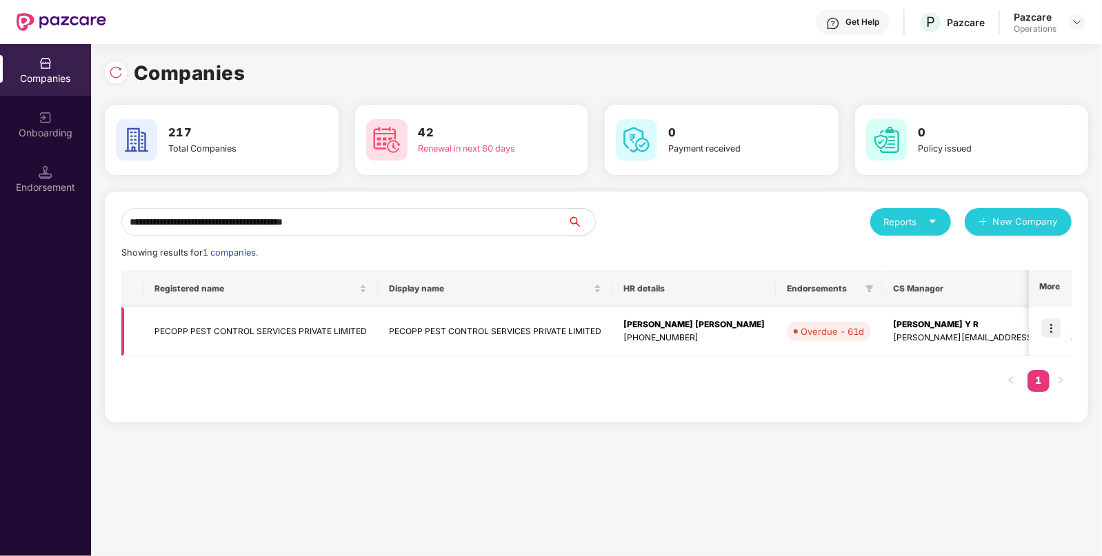
type input "**********"
click at [1053, 321] on img at bounding box center [1050, 327] width 19 height 19
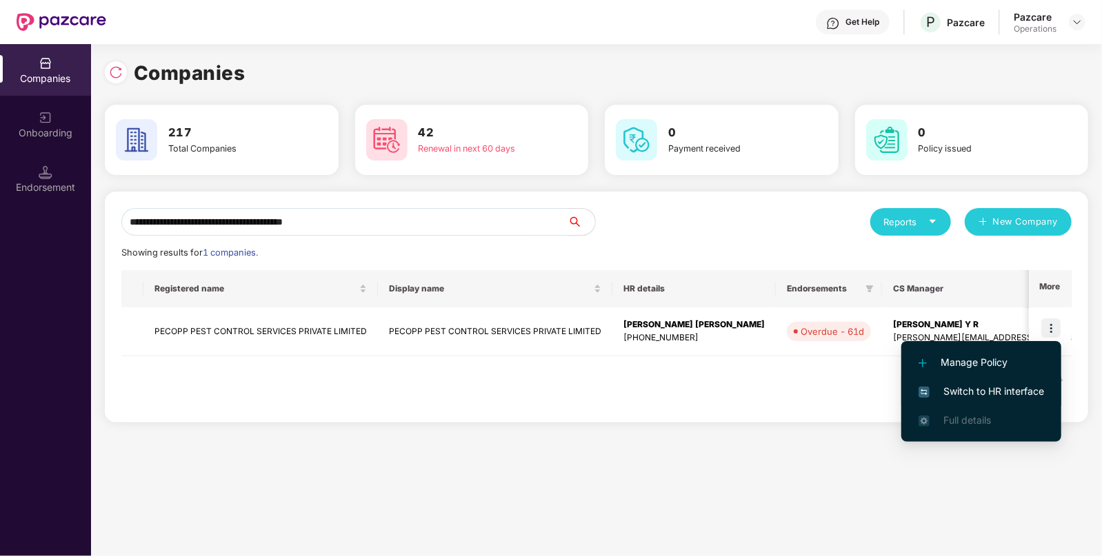
click at [991, 389] on span "Switch to HR interface" at bounding box center [980, 391] width 125 height 15
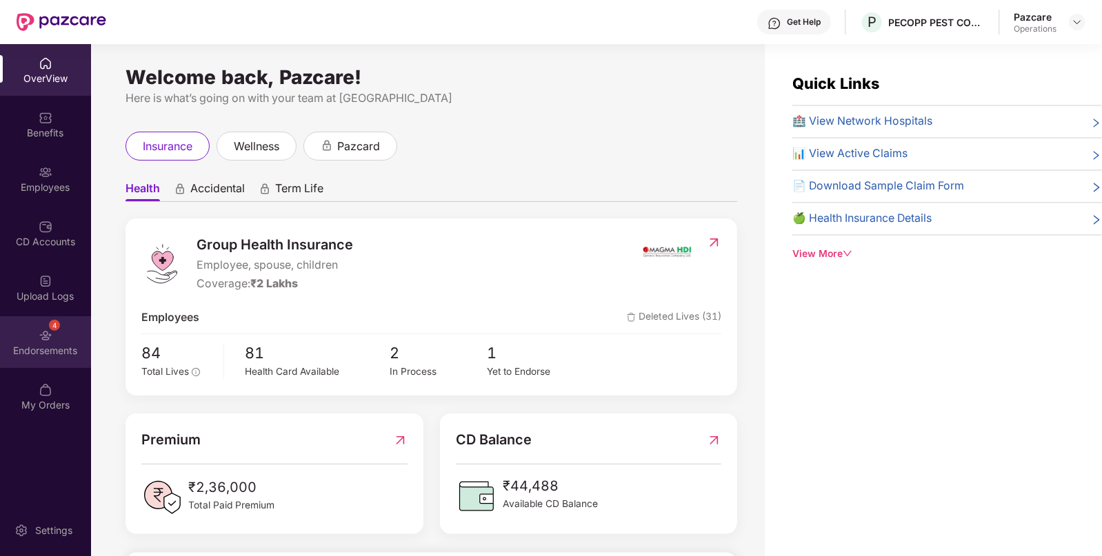
click at [37, 338] on div "4 Endorsements" at bounding box center [45, 342] width 91 height 52
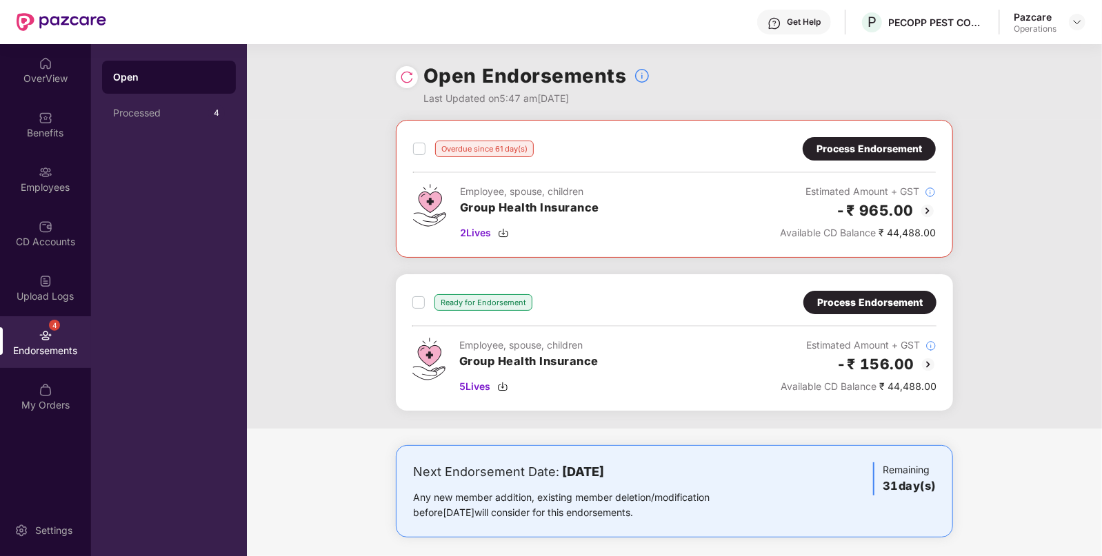
click at [924, 204] on img at bounding box center [927, 211] width 17 height 17
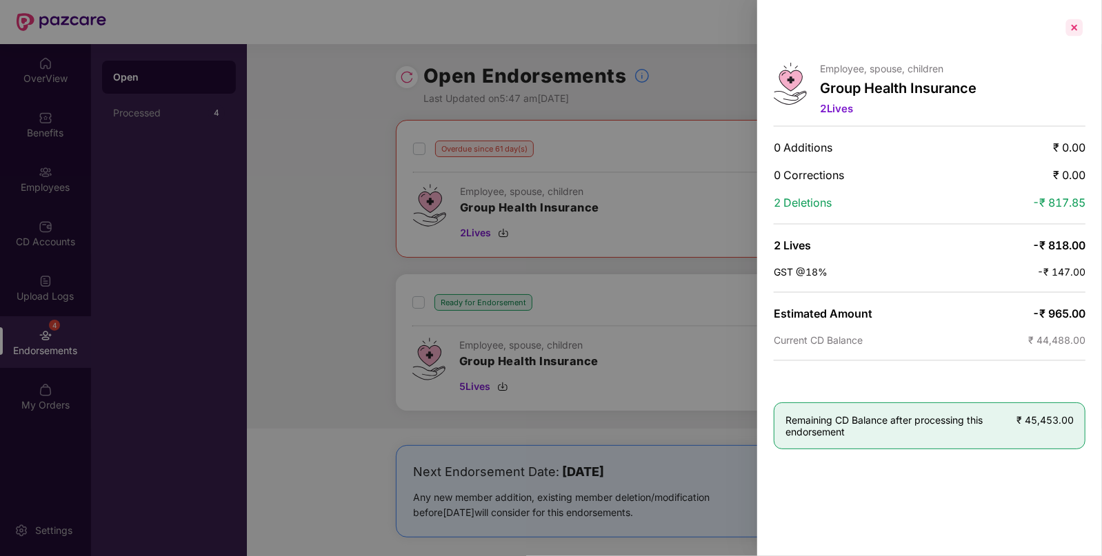
click at [1072, 23] on div at bounding box center [1074, 28] width 22 height 22
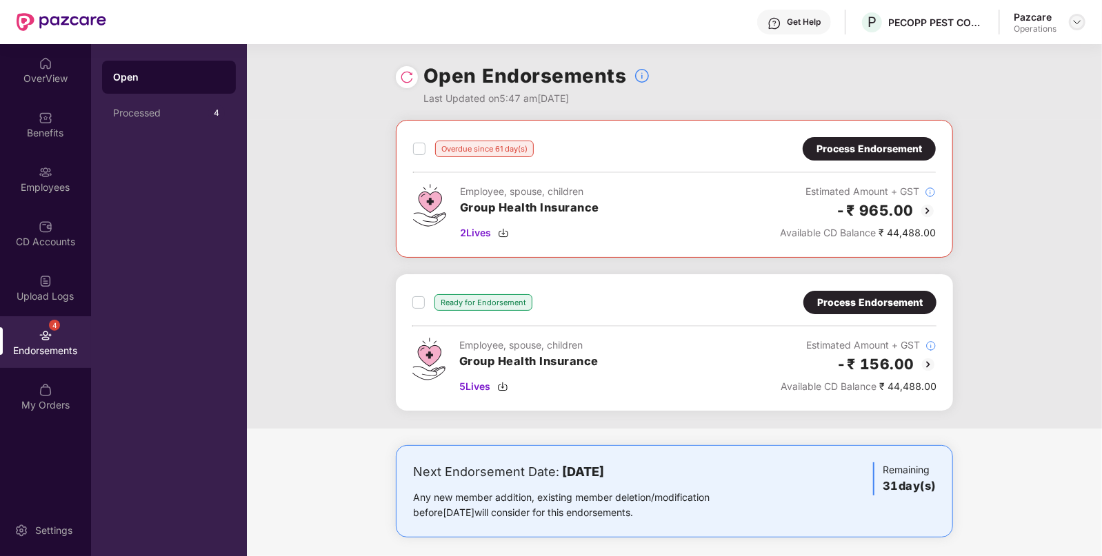
click at [1073, 23] on img at bounding box center [1076, 22] width 11 height 11
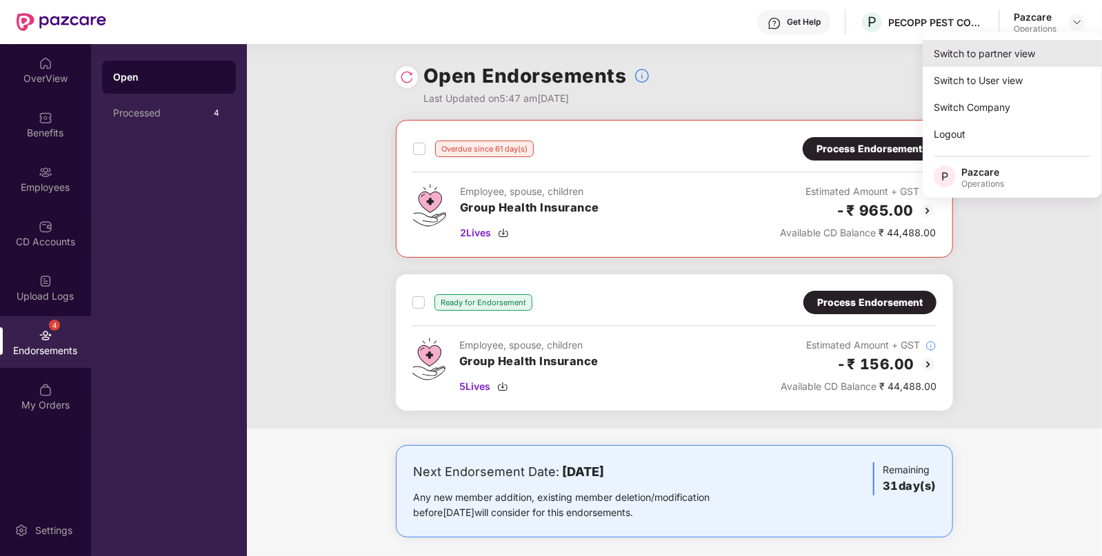
click at [986, 49] on div "Switch to partner view" at bounding box center [1011, 53] width 179 height 27
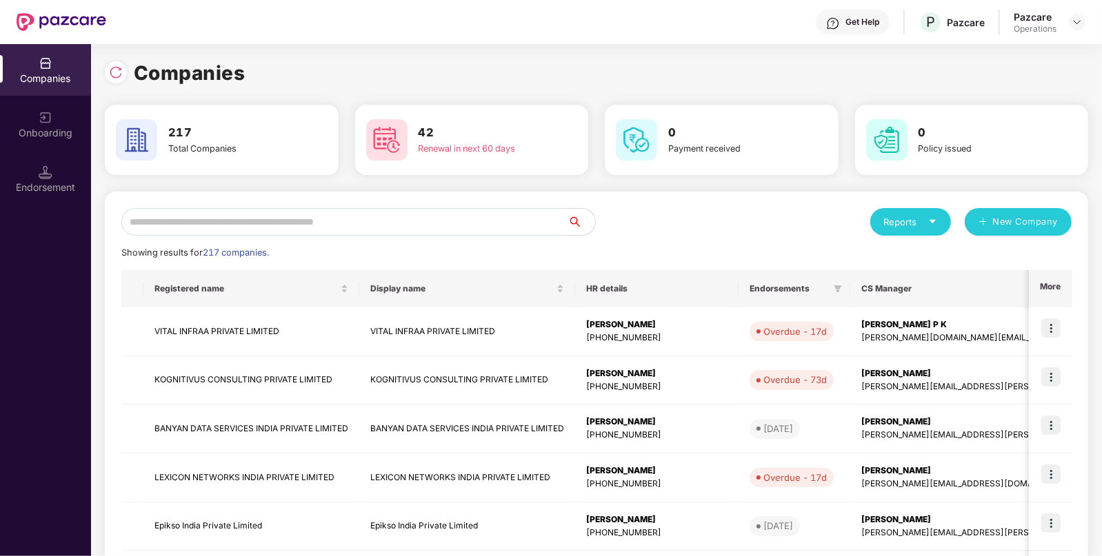
paste input "**********"
click at [496, 228] on input "text" at bounding box center [344, 222] width 446 height 28
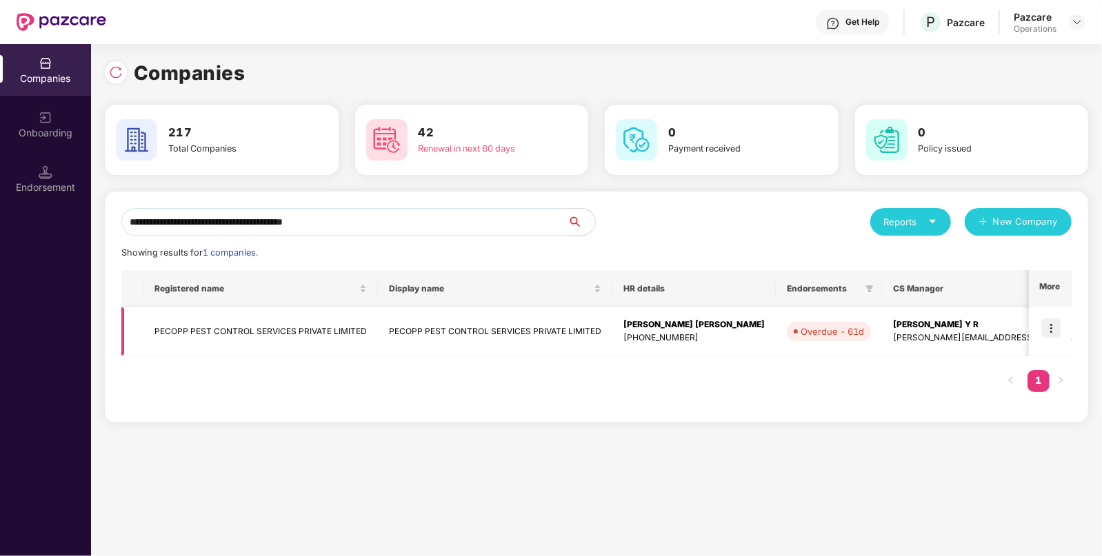
type input "**********"
click at [1051, 321] on img at bounding box center [1050, 327] width 19 height 19
click at [55, 173] on div "Endorsement" at bounding box center [45, 179] width 91 height 52
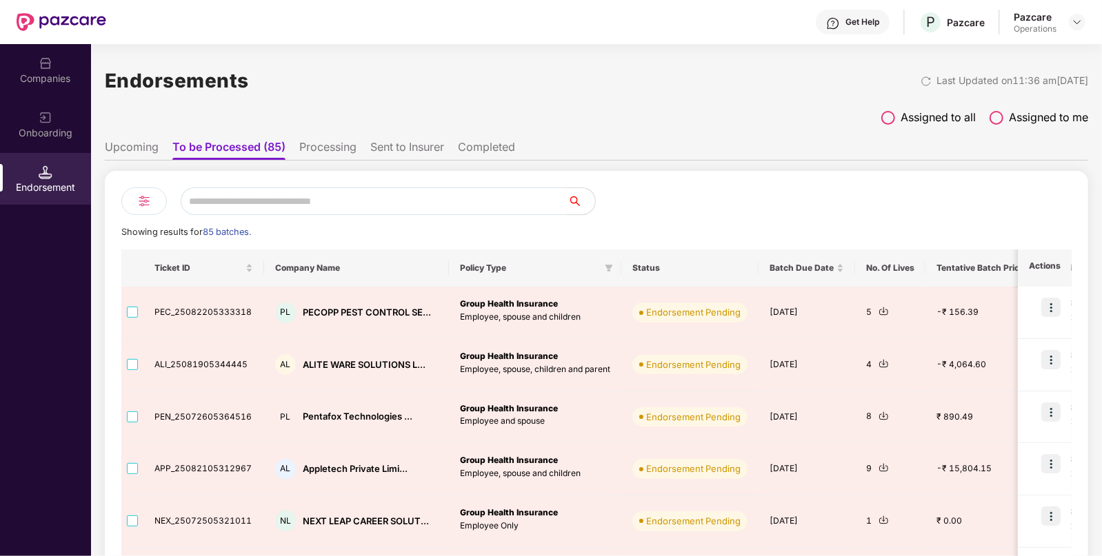
click at [316, 203] on input "text" at bounding box center [374, 201] width 387 height 28
paste input "**********"
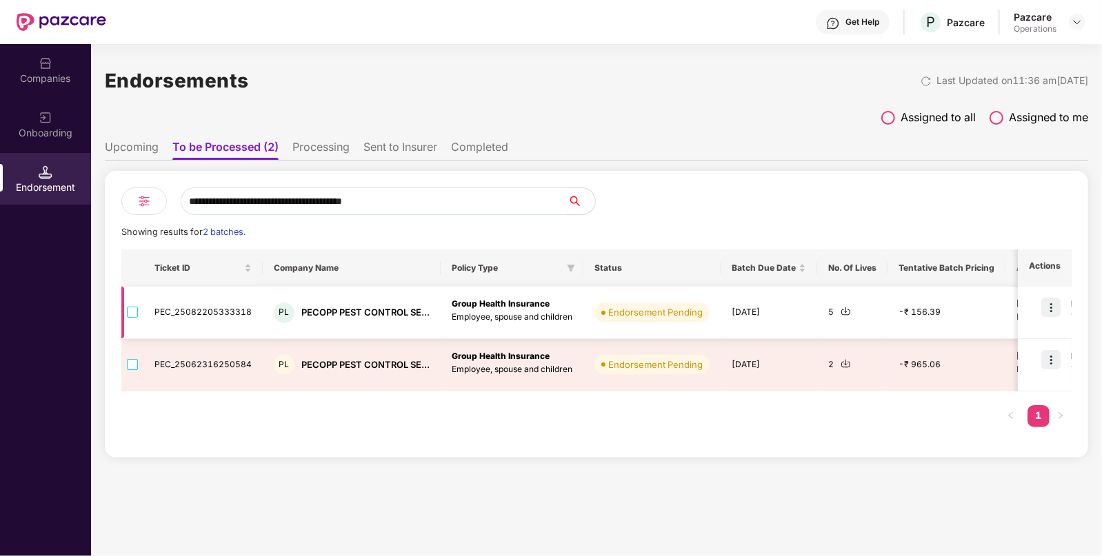
type input "**********"
click at [840, 311] on img at bounding box center [845, 311] width 10 height 10
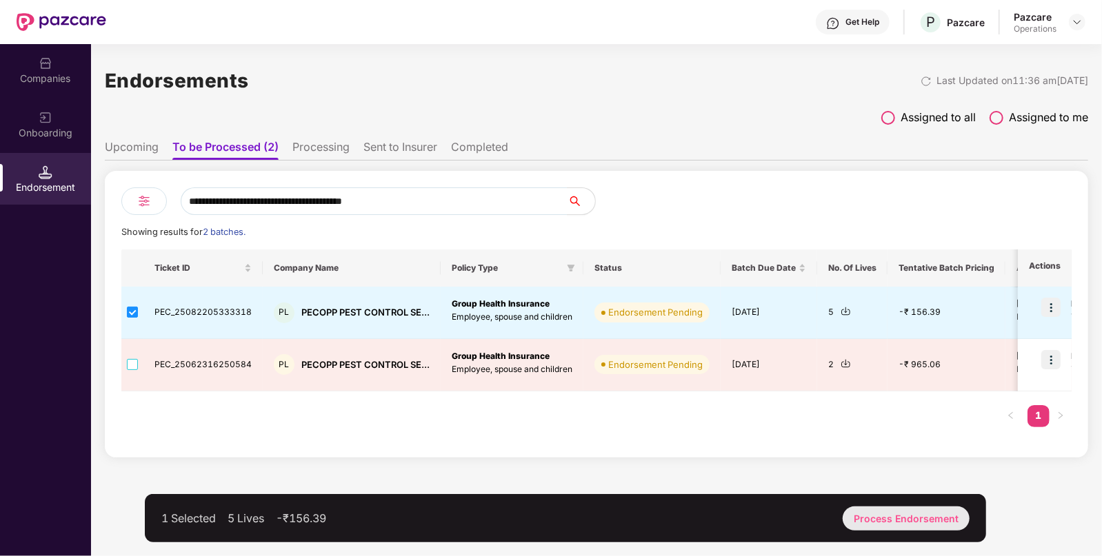
click at [882, 520] on div "Process Endorsement" at bounding box center [905, 519] width 127 height 24
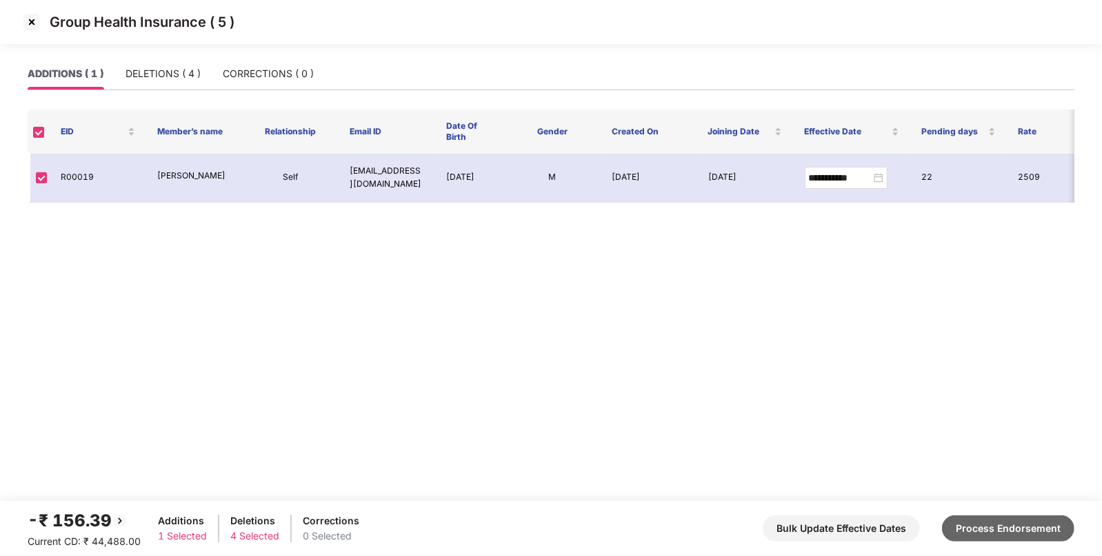
click at [1002, 516] on button "Process Endorsement" at bounding box center [1008, 529] width 132 height 26
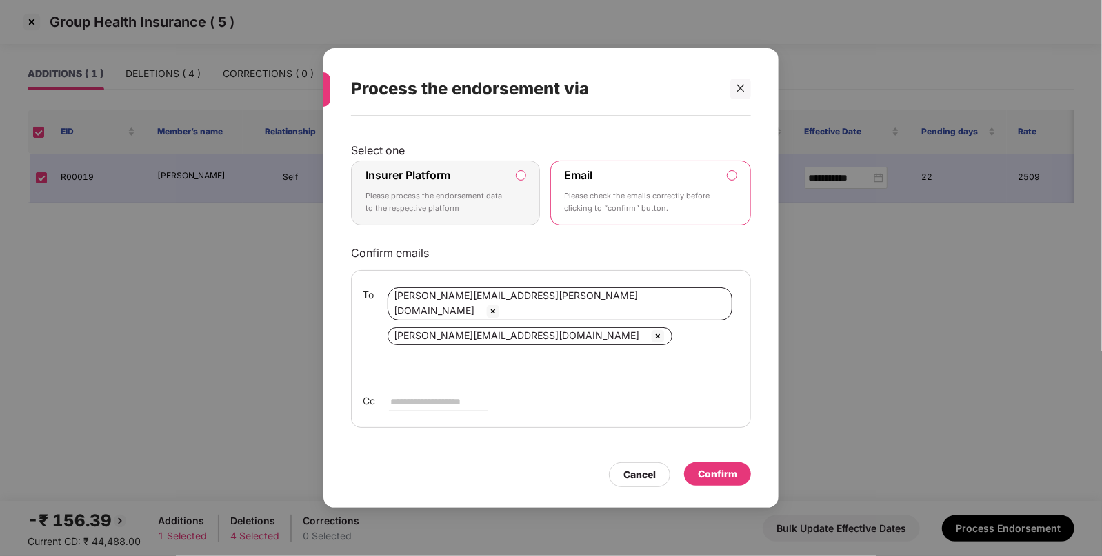
click at [526, 193] on label "Insurer Platform Please process the endorsement data to the respective platform" at bounding box center [445, 193] width 189 height 65
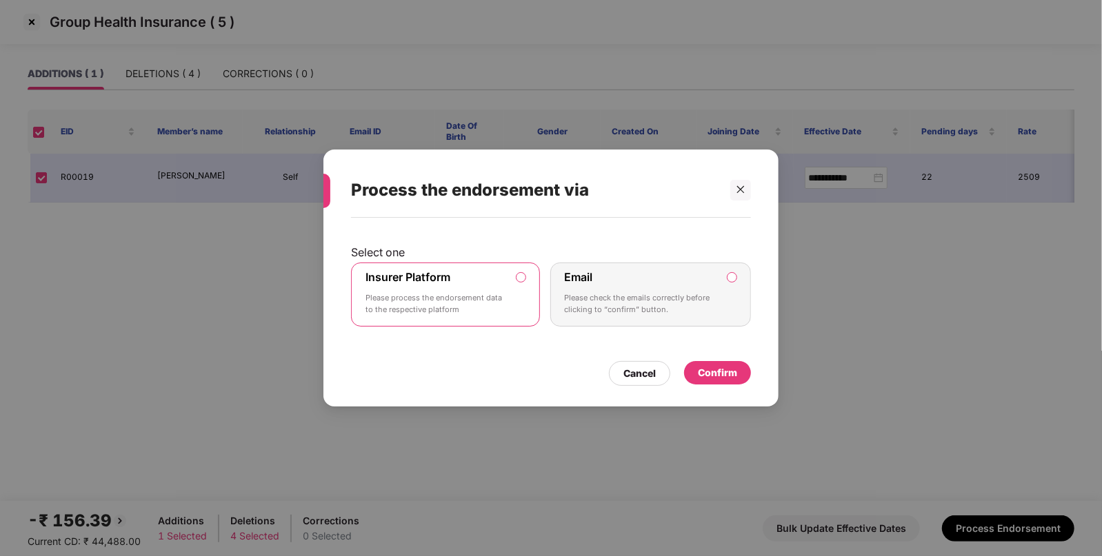
click at [718, 372] on div "Confirm" at bounding box center [717, 372] width 39 height 15
